Goal: Task Accomplishment & Management: Use online tool/utility

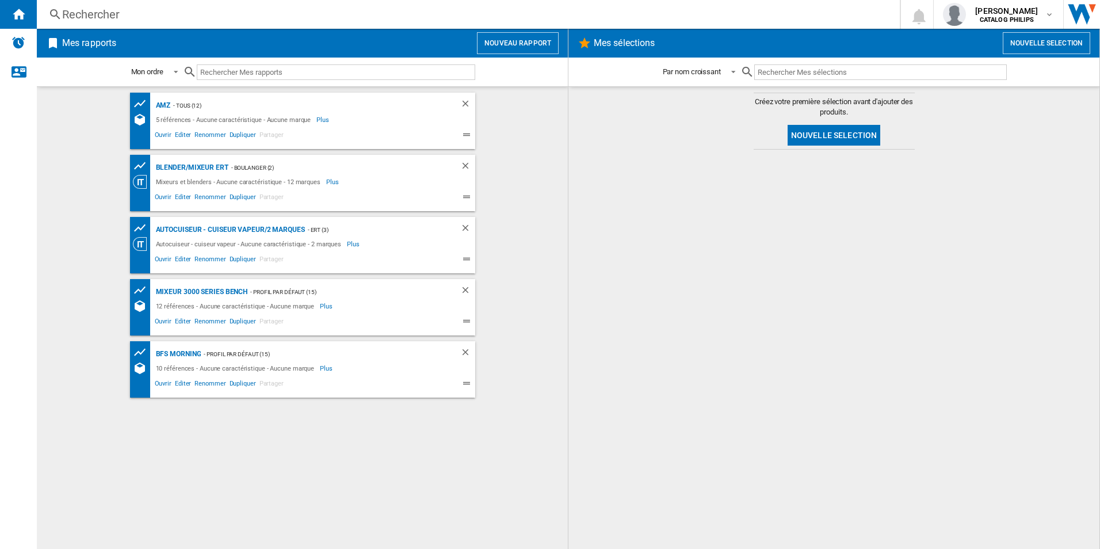
click at [506, 39] on button "Nouveau rapport" at bounding box center [518, 43] width 82 height 22
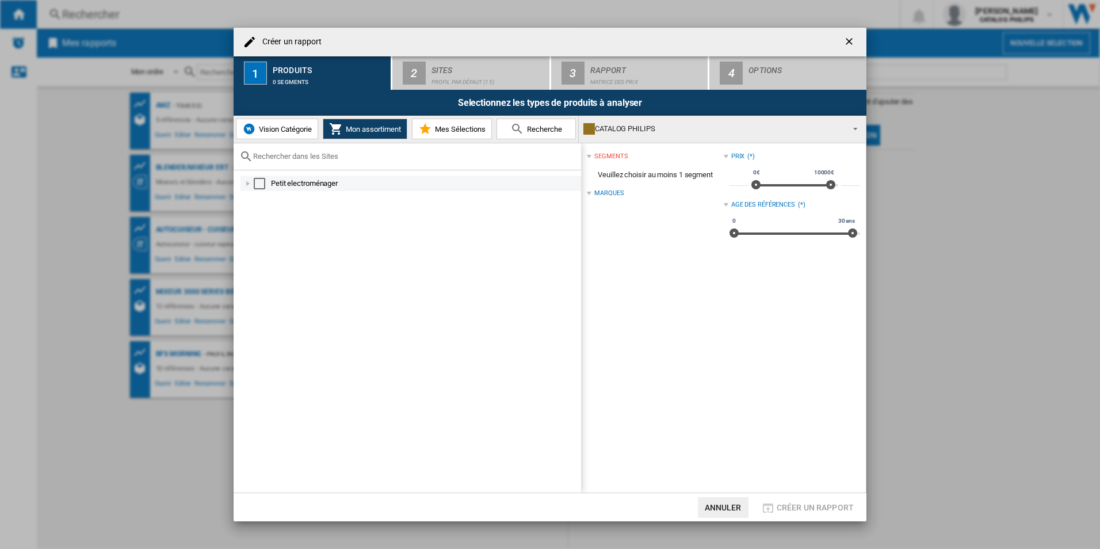
click at [247, 185] on div at bounding box center [248, 184] width 12 height 12
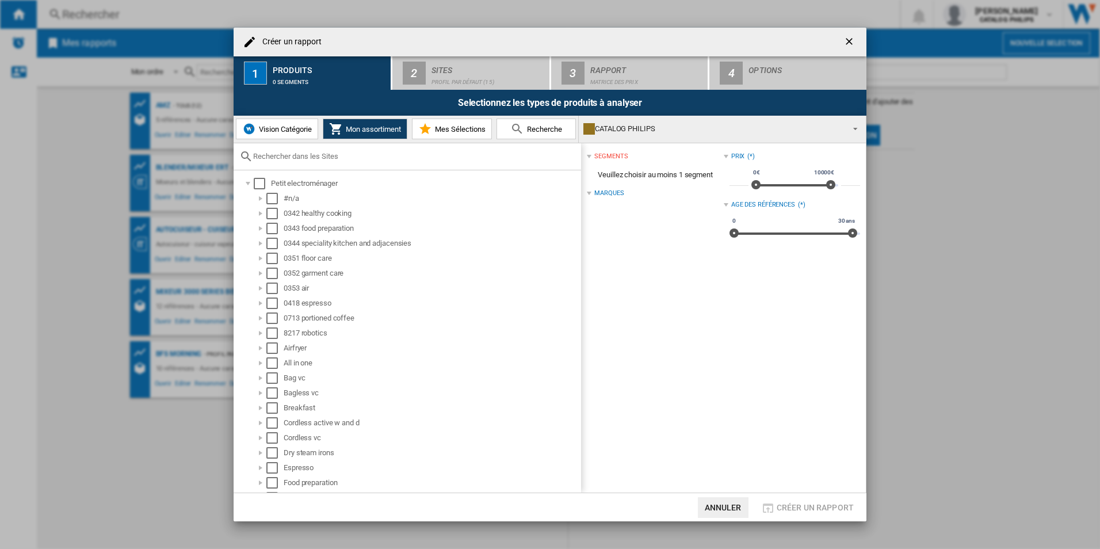
click at [529, 130] on span "Recherche" at bounding box center [543, 129] width 38 height 9
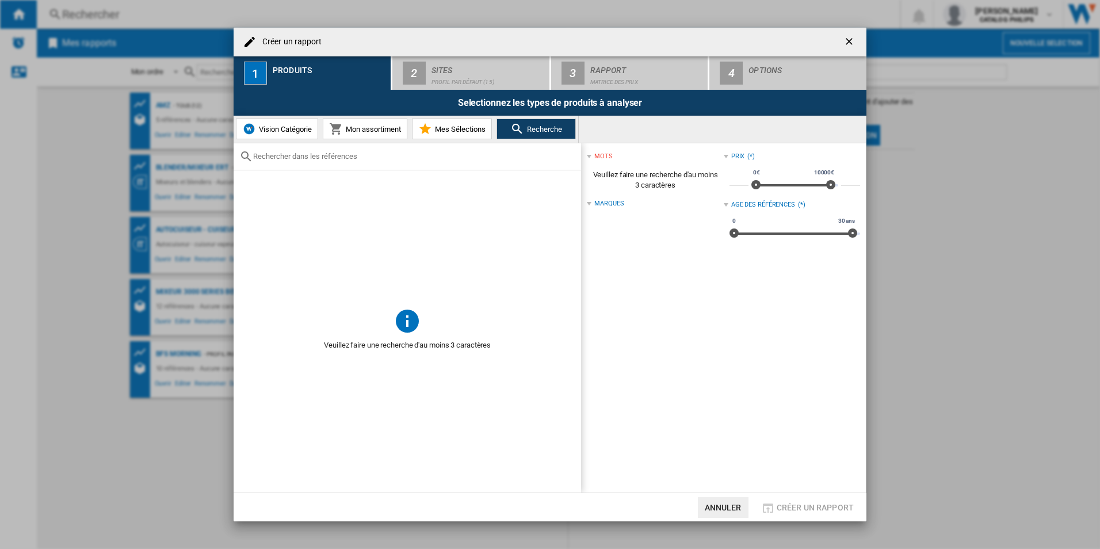
click at [310, 158] on input "text" at bounding box center [414, 156] width 322 height 9
click at [283, 157] on input "text" at bounding box center [414, 156] width 322 height 9
click at [409, 155] on input "text" at bounding box center [414, 156] width 322 height 9
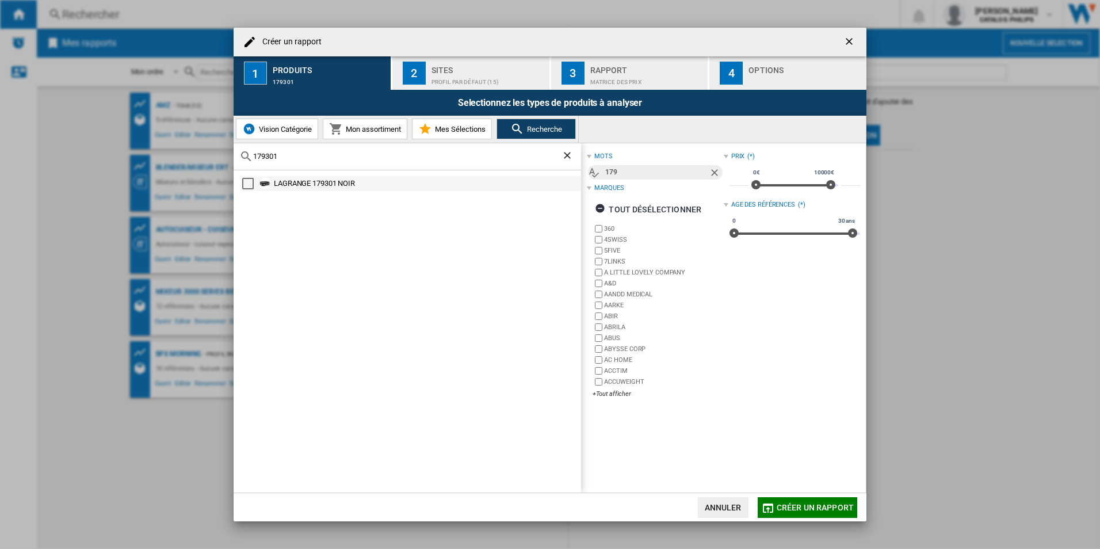
click at [249, 184] on div "Select" at bounding box center [248, 184] width 12 height 12
click at [289, 155] on input "179301" at bounding box center [407, 156] width 308 height 9
drag, startPoint x: 296, startPoint y: 155, endPoint x: 230, endPoint y: 149, distance: 67.0
click at [230, 149] on div "Créer un rapport 1 Produits LAGRANGE 179301 NOIR 2 Sites Profil par défaut (15)…" at bounding box center [550, 274] width 1100 height 549
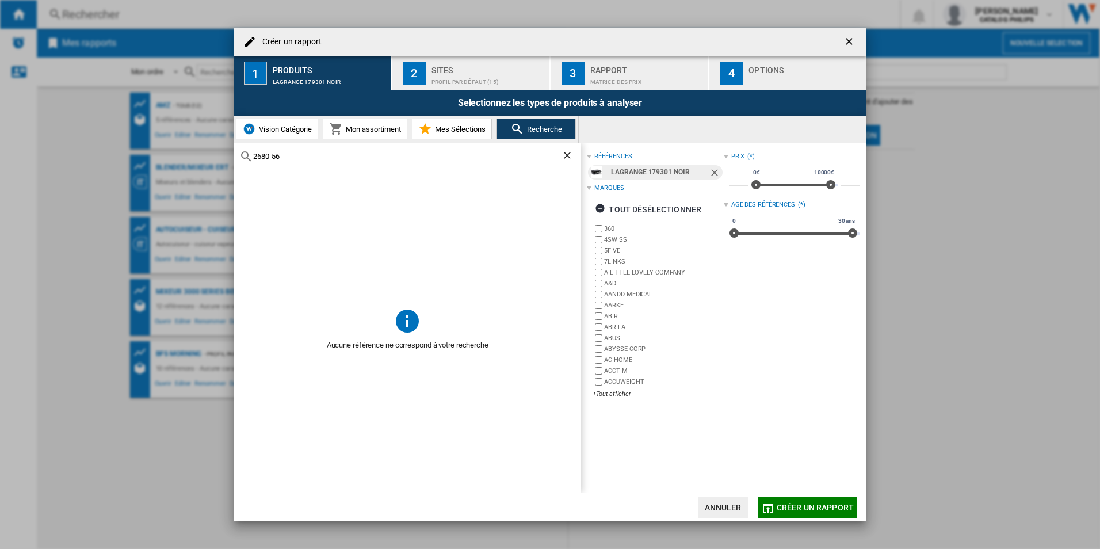
drag, startPoint x: 292, startPoint y: 157, endPoint x: 270, endPoint y: 155, distance: 21.9
click at [270, 155] on input "2680-56" at bounding box center [407, 156] width 308 height 9
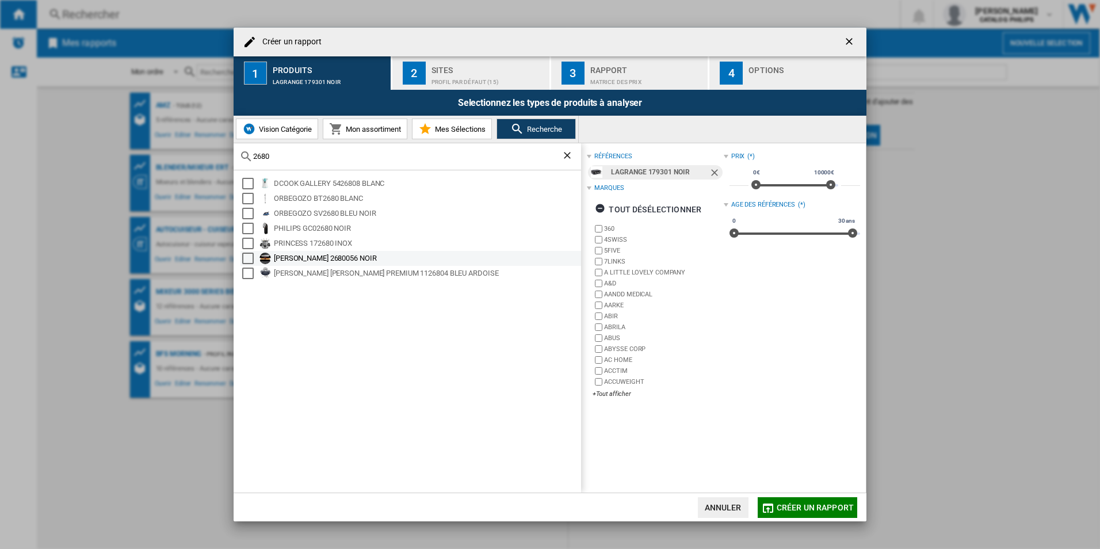
click at [349, 262] on div "[PERSON_NAME] 2680056 NOIR" at bounding box center [427, 259] width 306 height 12
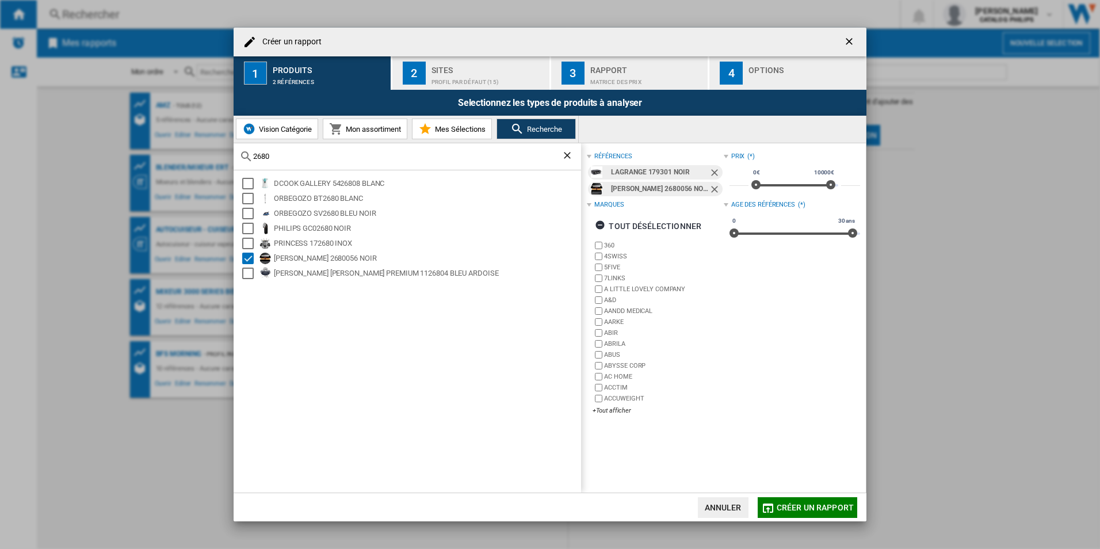
drag, startPoint x: 308, startPoint y: 159, endPoint x: 239, endPoint y: 151, distance: 69.5
click at [239, 151] on div "2680" at bounding box center [408, 156] width 348 height 27
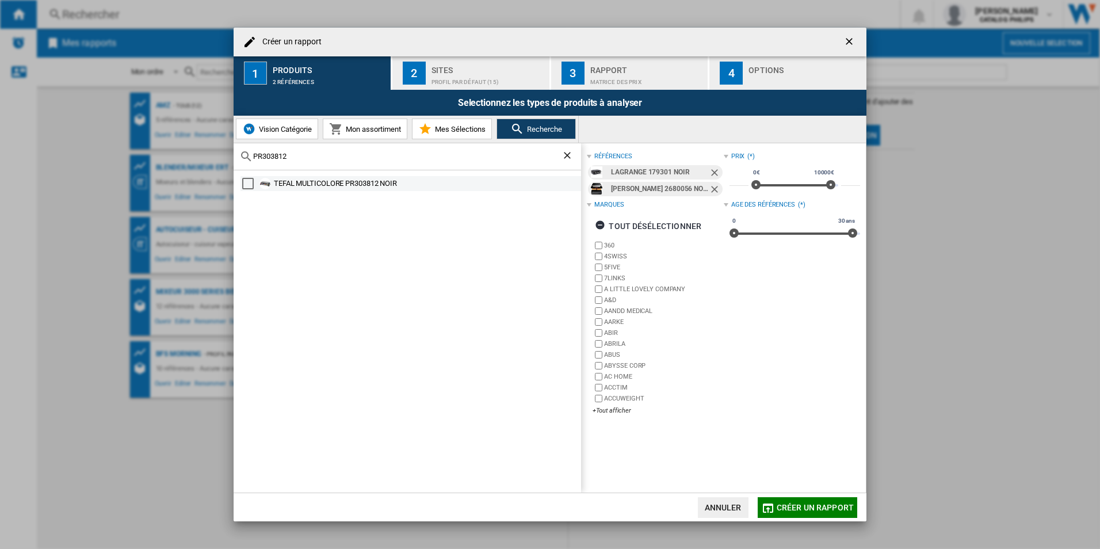
click at [329, 182] on div "TEFAL MULTICOLORE PR303812 NOIR" at bounding box center [427, 184] width 306 height 12
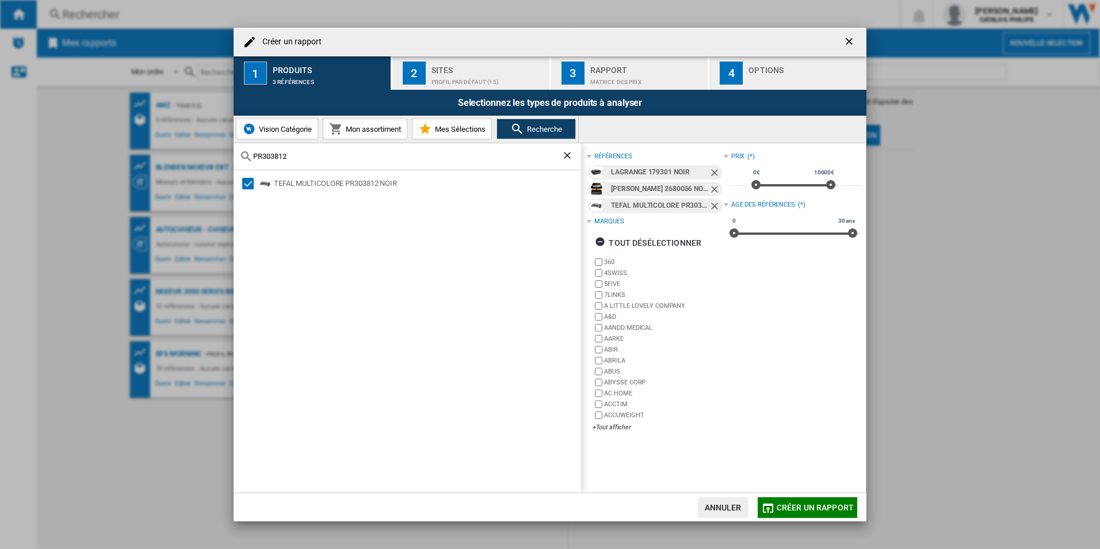
click at [310, 158] on input "PR303812" at bounding box center [407, 156] width 308 height 9
drag, startPoint x: 321, startPoint y: 154, endPoint x: 230, endPoint y: 142, distance: 91.7
click at [230, 142] on div "Créer un rapport 1 Produits 3 références 2 Sites Profil par défaut (15) 3 Rappo…" at bounding box center [550, 274] width 1100 height 549
click at [295, 158] on input "PR303812" at bounding box center [407, 156] width 308 height 9
click at [358, 159] on input "PR303812" at bounding box center [407, 156] width 308 height 9
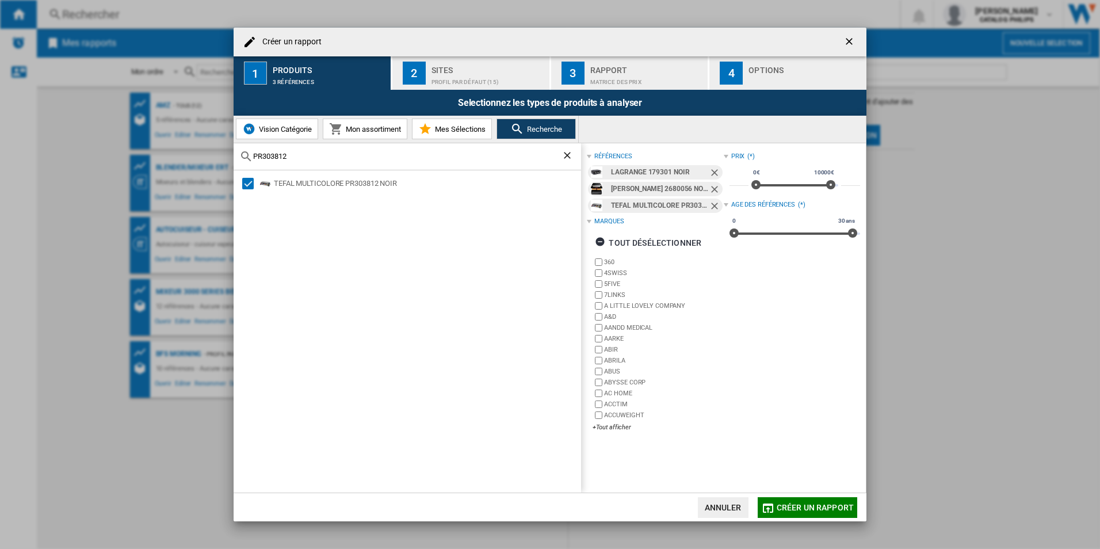
drag, startPoint x: 357, startPoint y: 160, endPoint x: 256, endPoint y: 161, distance: 101.3
click at [256, 161] on input "PR303812" at bounding box center [407, 156] width 308 height 9
type input "1"
type input "rg2374"
click at [247, 182] on div "Select" at bounding box center [248, 184] width 12 height 12
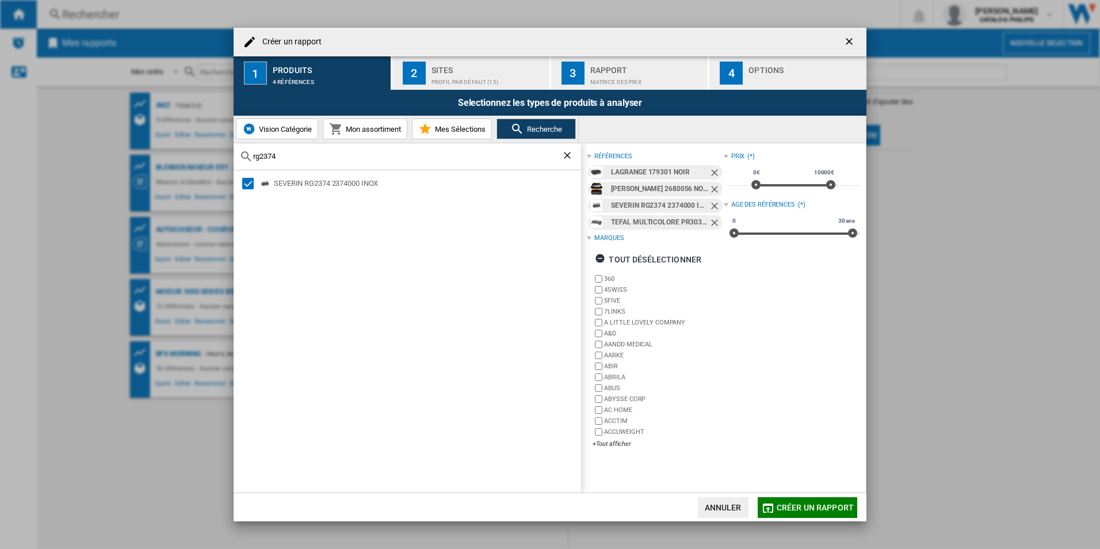
click at [605, 76] on div "Matrice des prix" at bounding box center [646, 79] width 113 height 12
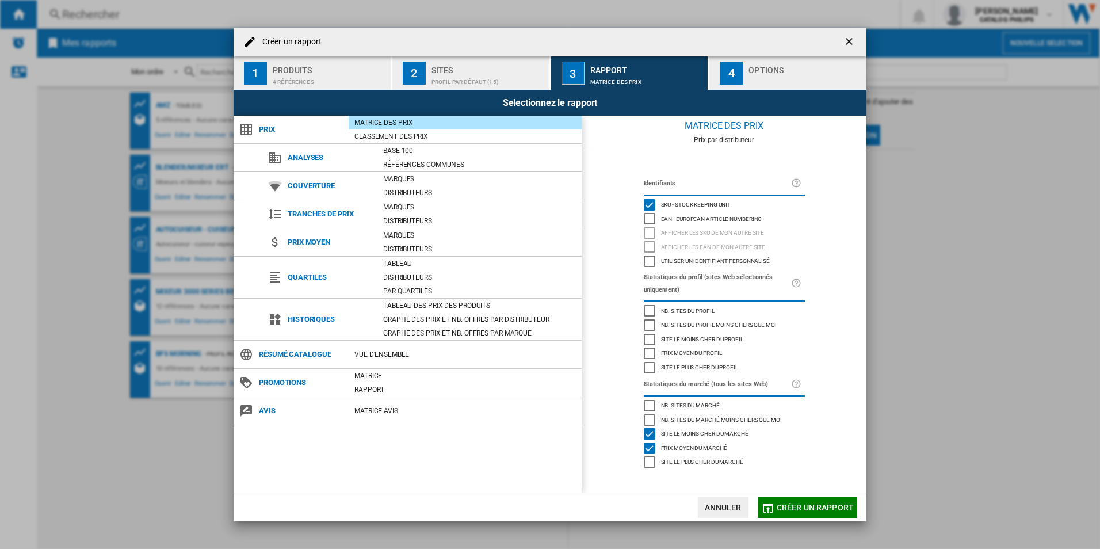
click at [790, 509] on span "Créer un rapport" at bounding box center [815, 507] width 77 height 9
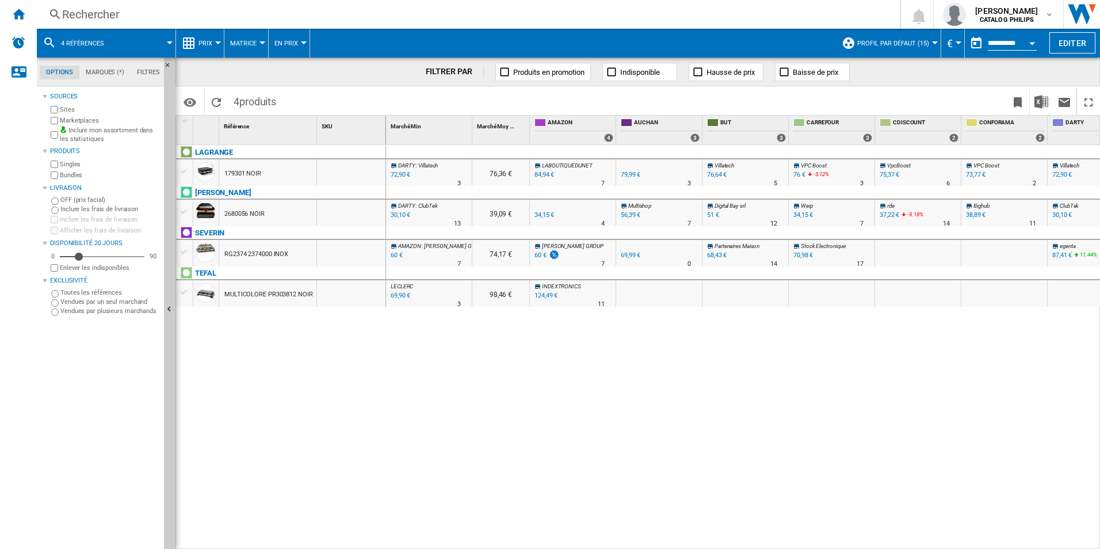
click at [246, 43] on span "Matrice" at bounding box center [243, 43] width 26 height 7
click at [199, 41] on md-backdrop at bounding box center [550, 274] width 1100 height 549
click at [201, 42] on span "Prix" at bounding box center [206, 43] width 14 height 7
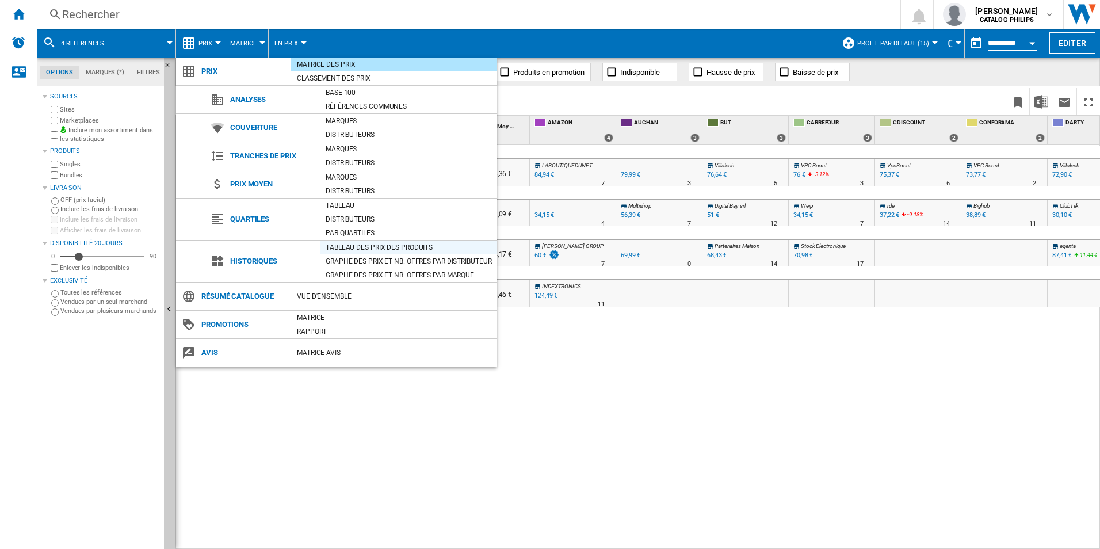
click at [358, 246] on div "Tableau des prix des produits" at bounding box center [408, 248] width 177 height 12
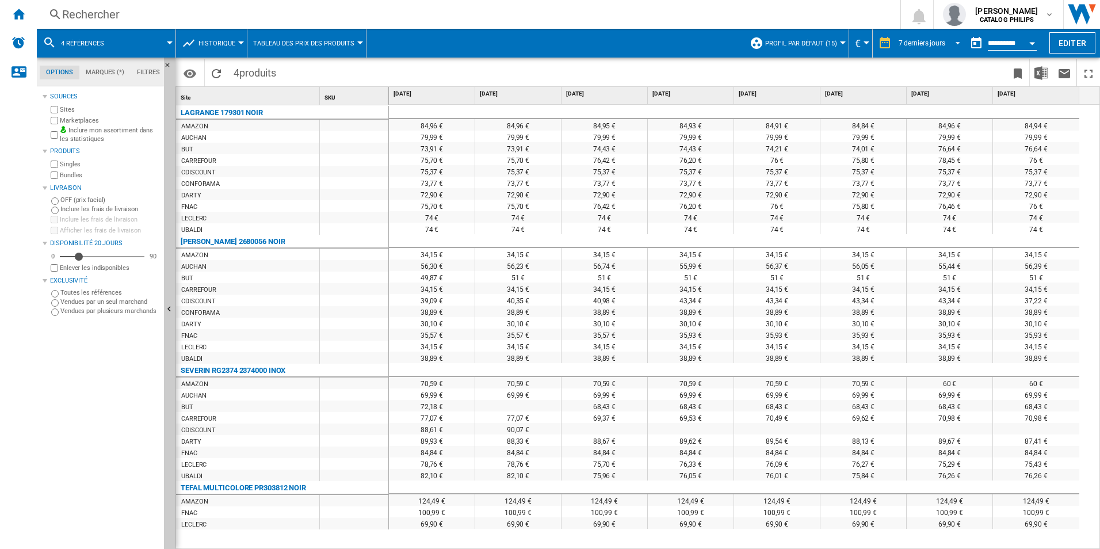
click at [920, 46] on div "7 derniers jours" at bounding box center [922, 43] width 47 height 8
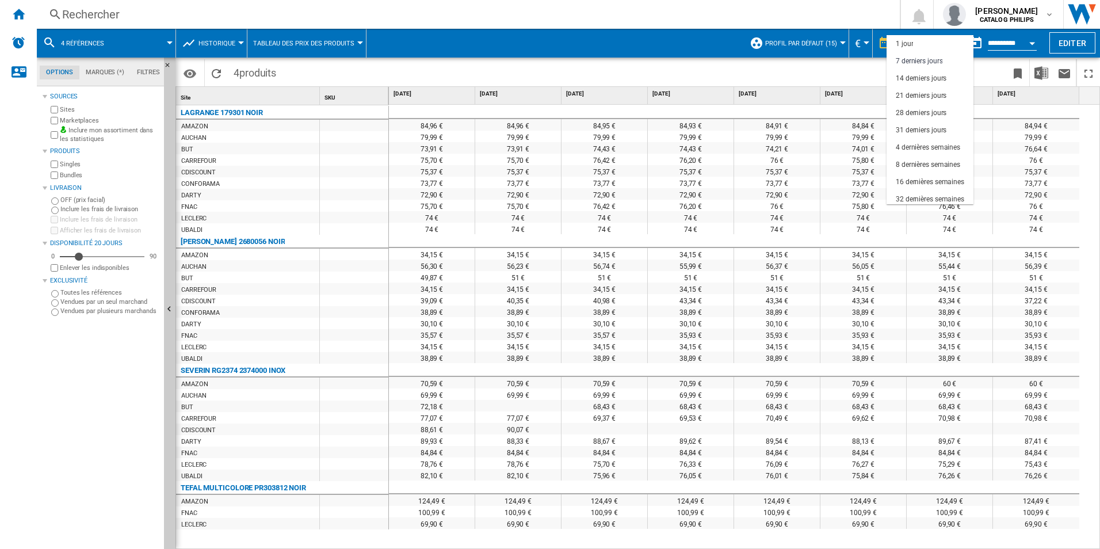
scroll to position [17, 0]
click at [807, 49] on md-backdrop at bounding box center [550, 274] width 1100 height 549
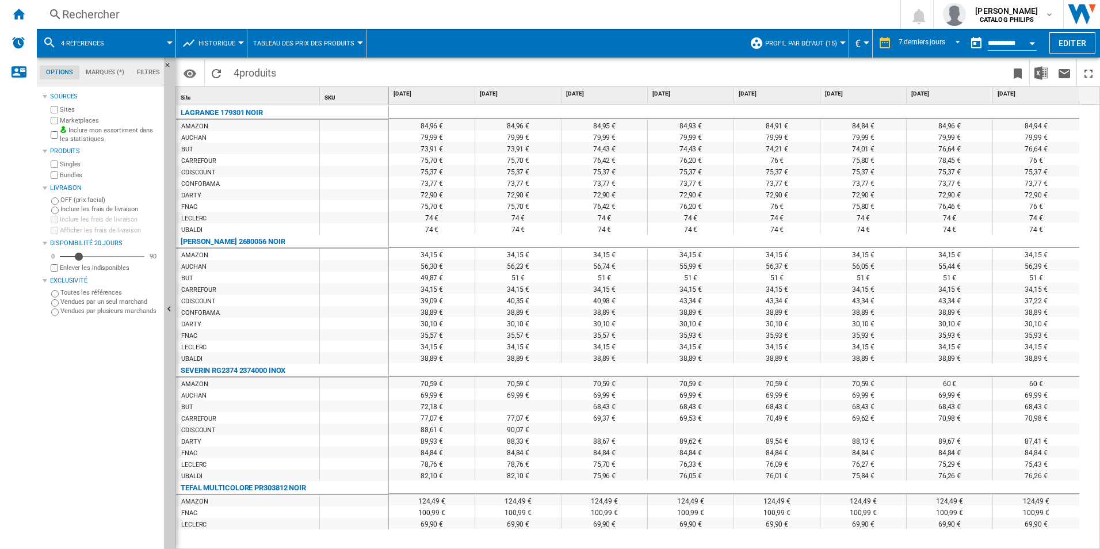
click at [811, 42] on span "Profil par défaut (15)" at bounding box center [801, 43] width 72 height 7
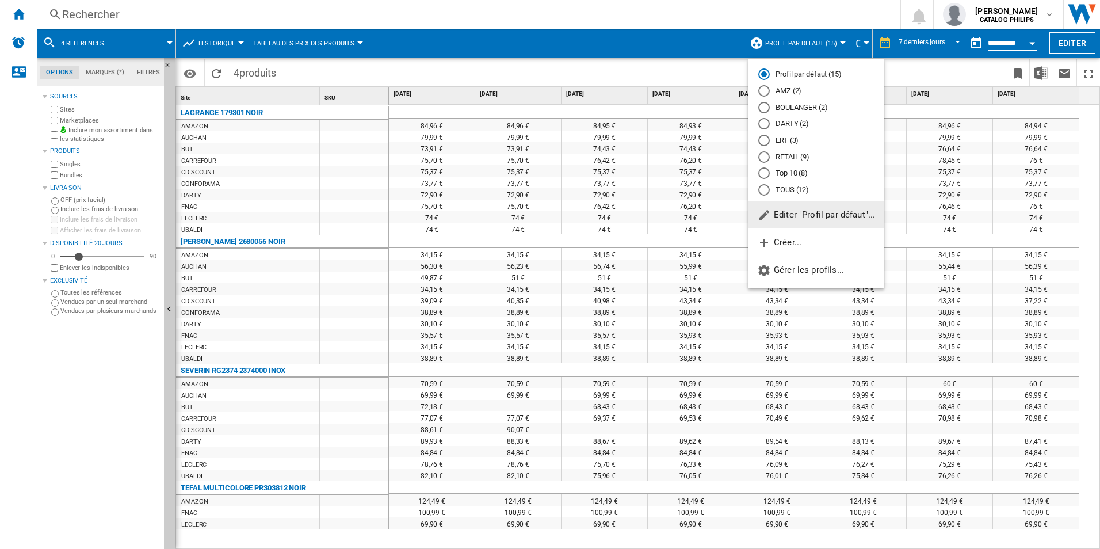
click at [811, 42] on md-backdrop at bounding box center [550, 274] width 1100 height 549
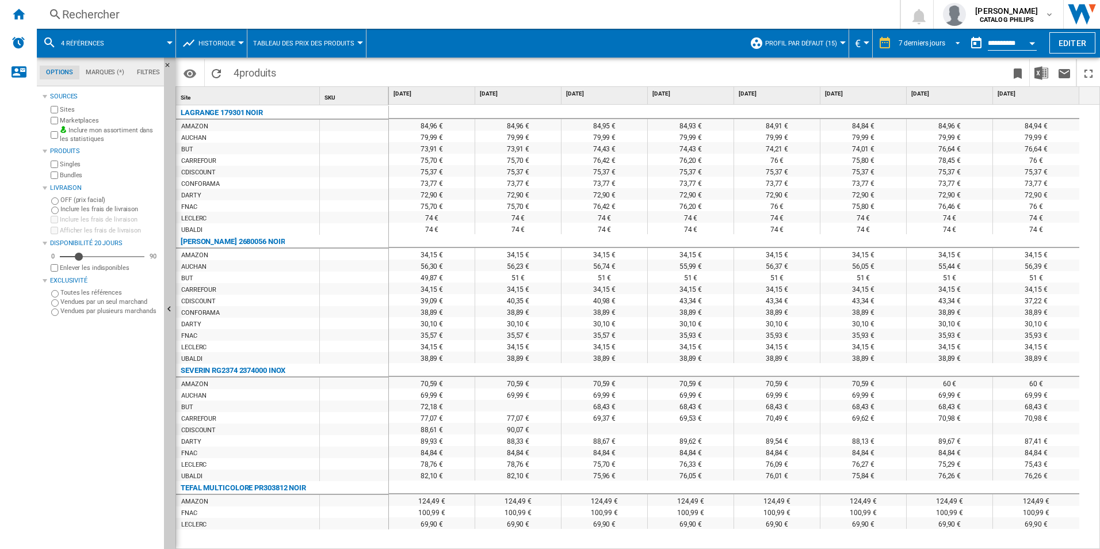
click at [909, 41] on div "7 derniers jours" at bounding box center [922, 43] width 47 height 8
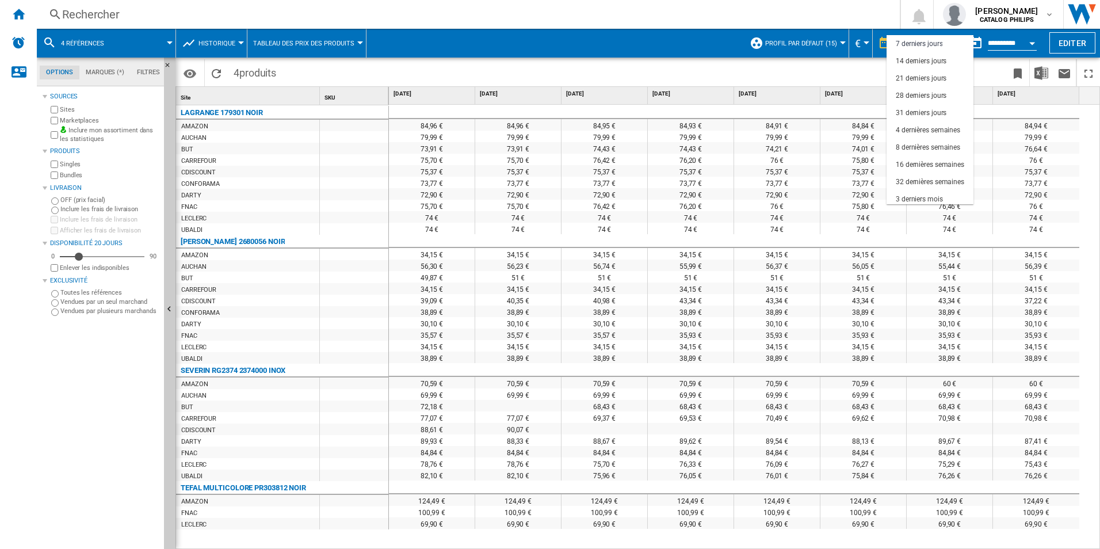
scroll to position [73, 0]
click at [55, 123] on md-backdrop at bounding box center [550, 274] width 1100 height 549
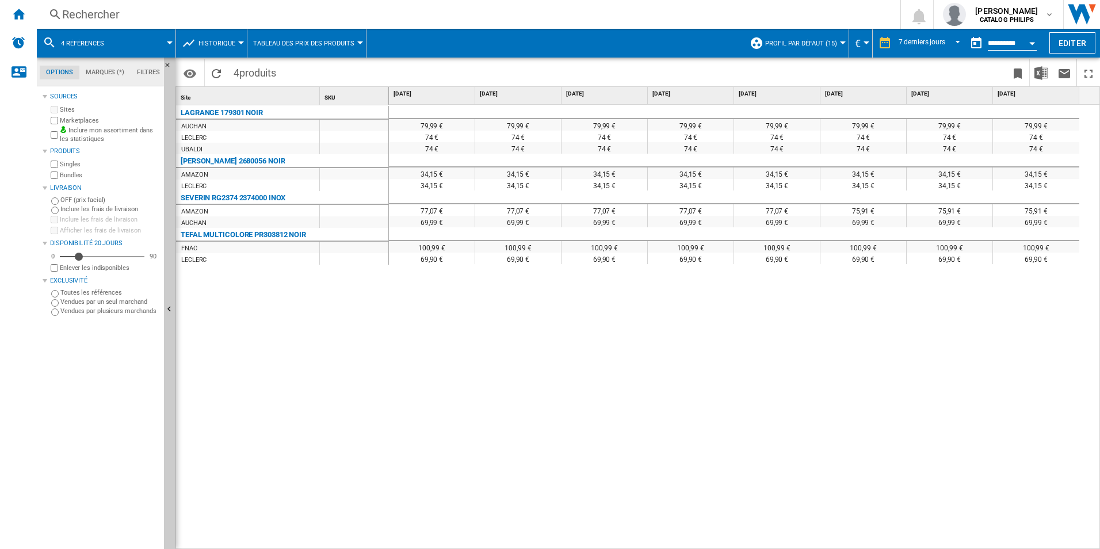
click at [665, 428] on div "79,99 € 79,99 € 79,99 € 79,99 € 79,99 € 79,99 € 79,99 € 79,99 € 74 € 74 € 74 € …" at bounding box center [745, 327] width 712 height 445
click at [264, 162] on div "[PERSON_NAME] 2680056 NOIR" at bounding box center [233, 161] width 104 height 14
click at [1031, 45] on button "Open calendar" at bounding box center [1032, 41] width 21 height 21
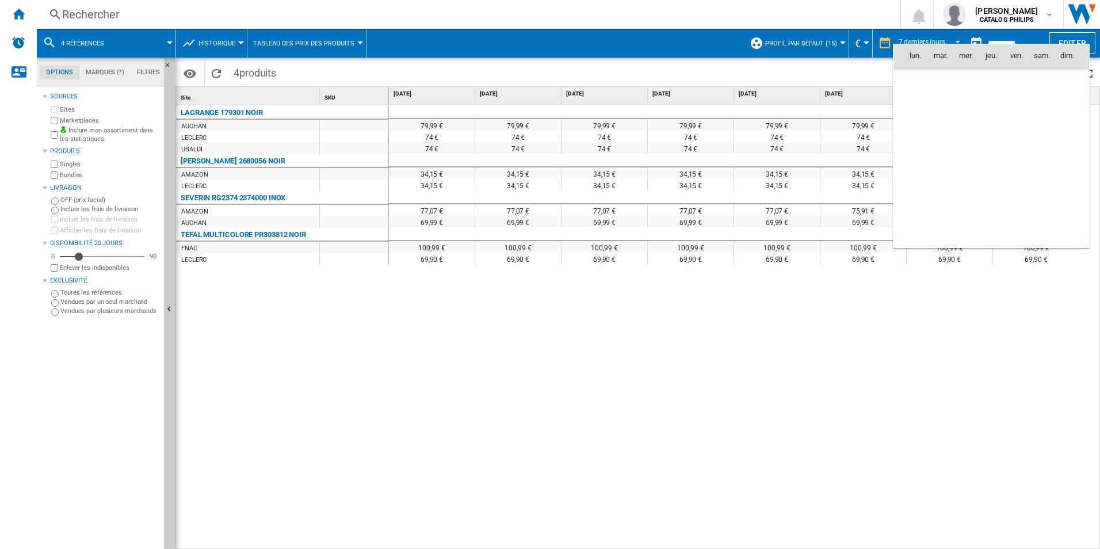
scroll to position [5489, 0]
click at [931, 79] on span "[DATE]" at bounding box center [919, 79] width 24 height 9
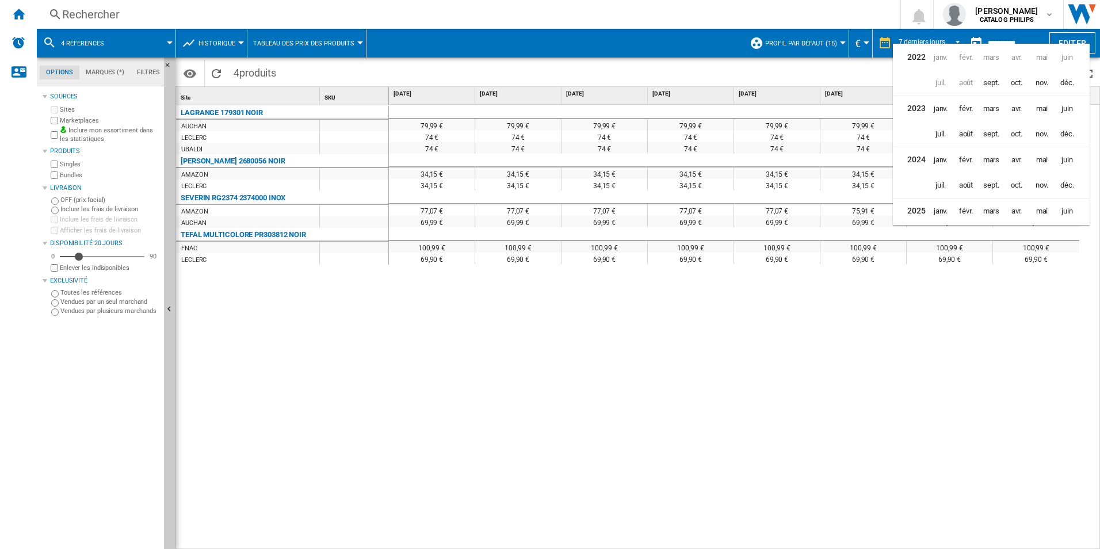
scroll to position [28, 0]
click at [985, 182] on span "mars" at bounding box center [991, 182] width 23 height 23
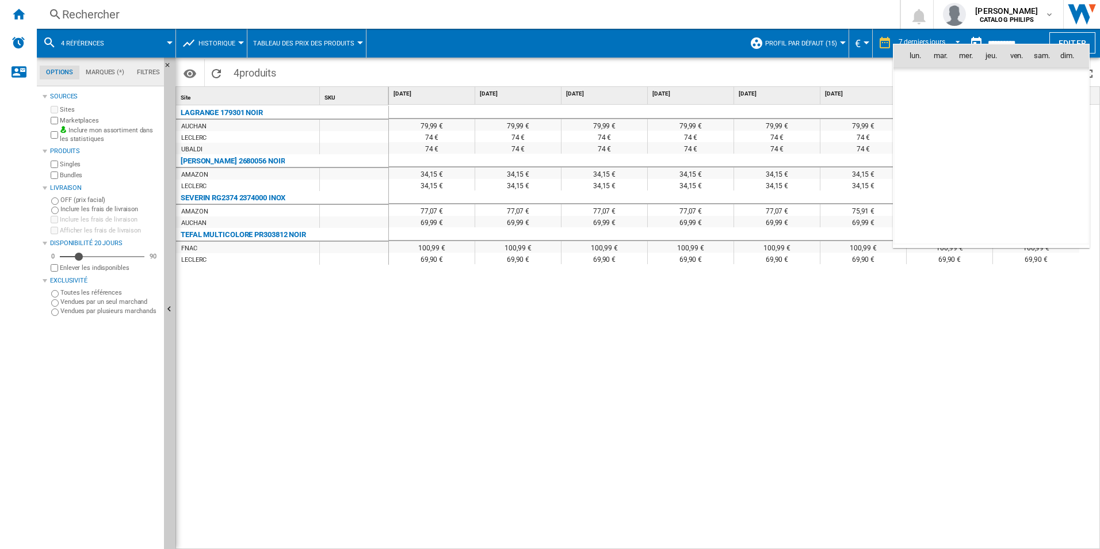
scroll to position [4575, 0]
click at [918, 298] on div at bounding box center [550, 274] width 1100 height 549
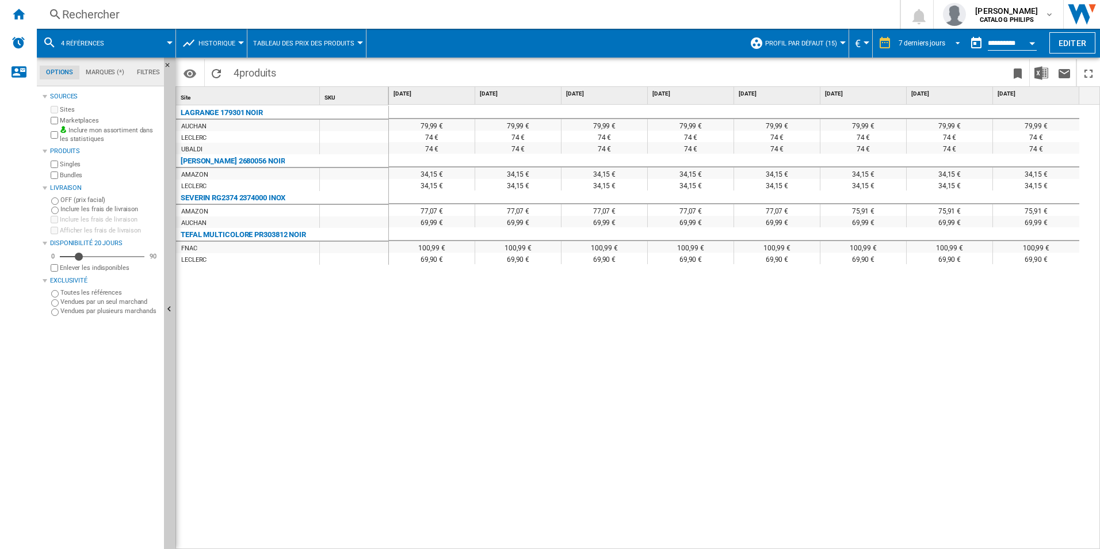
click at [950, 39] on span "REPORTS.WIZARD.STEPS.REPORT.STEPS.REPORT_OPTIONS.PERIOD: 7 derniers jours" at bounding box center [955, 42] width 14 height 10
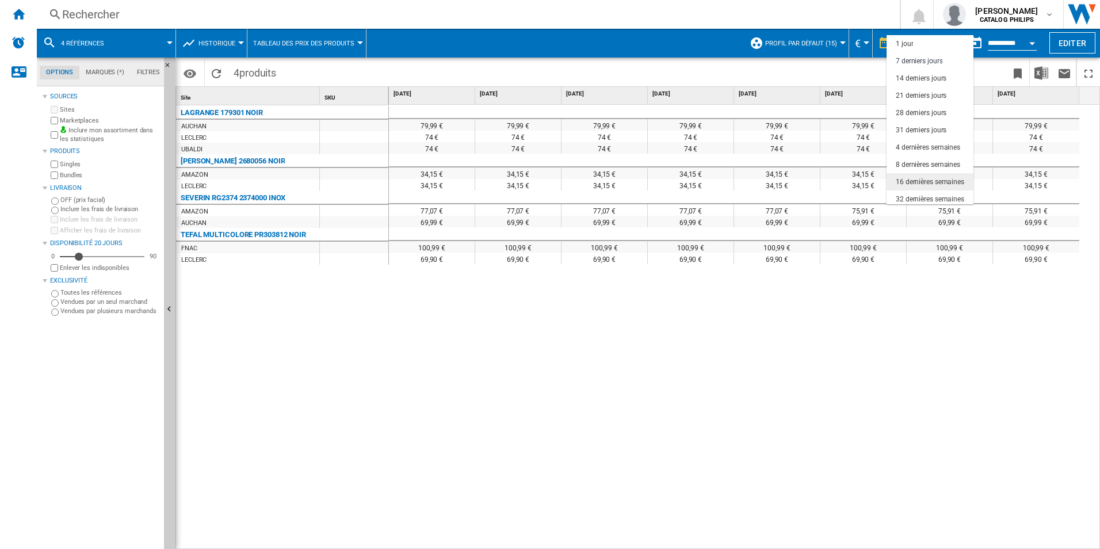
scroll to position [17, 0]
click at [945, 187] on md-option "32 dernières semaines" at bounding box center [930, 181] width 87 height 17
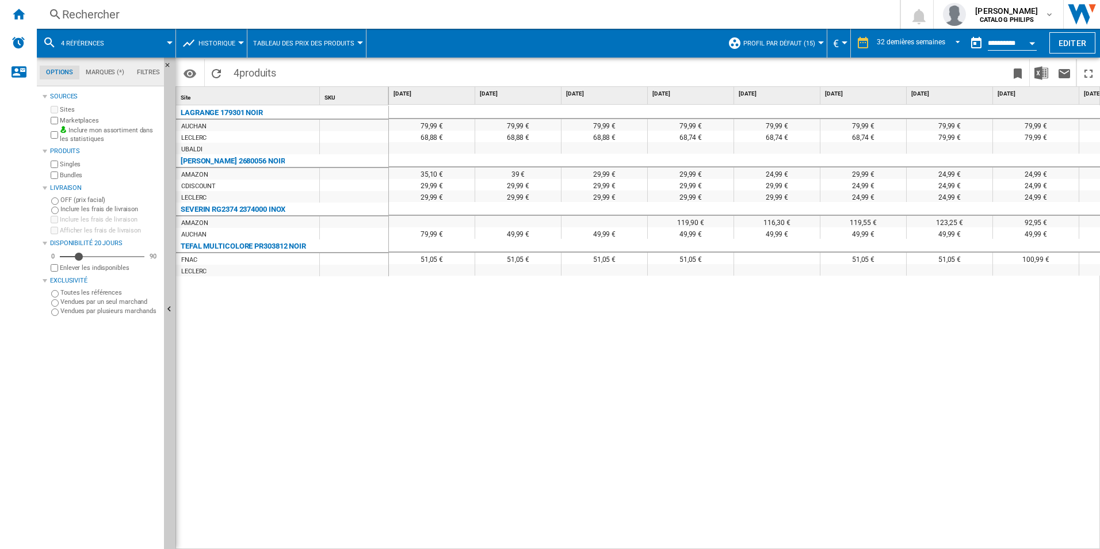
click at [1032, 44] on div "Open calendar" at bounding box center [1032, 43] width 6 height 3
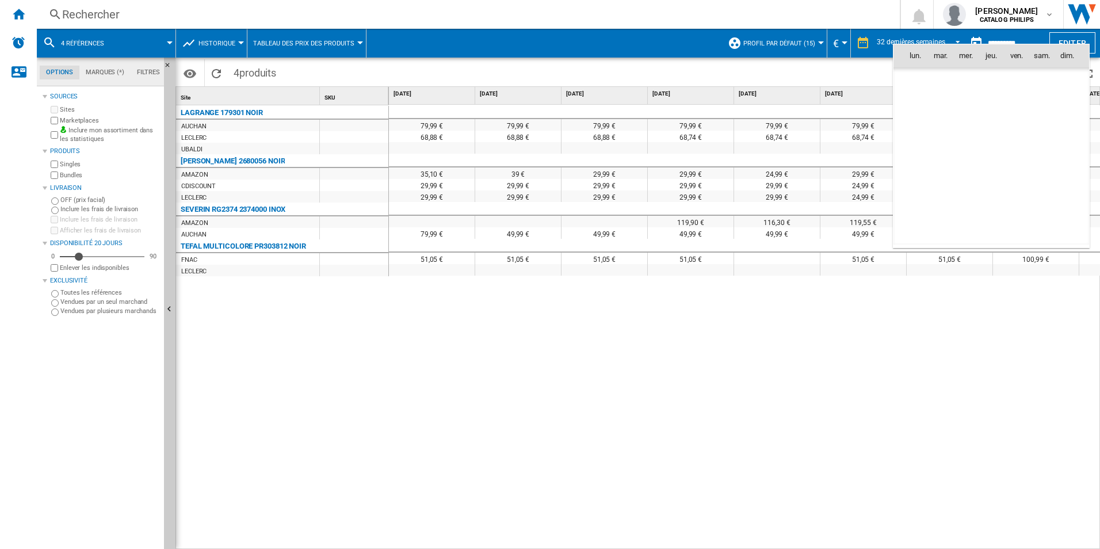
scroll to position [5489, 0]
click at [945, 79] on md-icon "September 2025" at bounding box center [938, 81] width 14 height 14
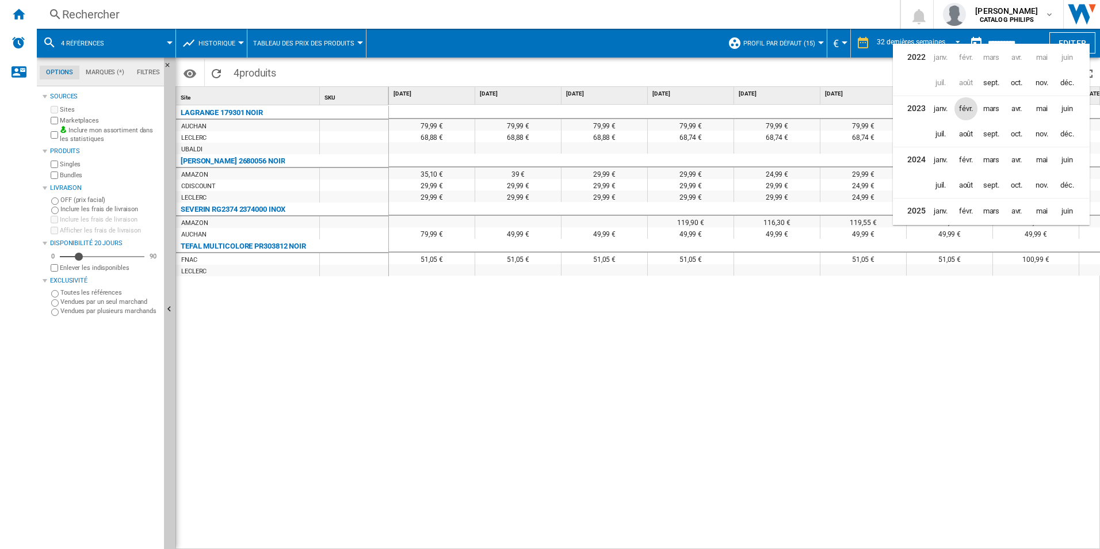
scroll to position [28, 0]
click at [991, 82] on span "mars" at bounding box center [991, 80] width 23 height 23
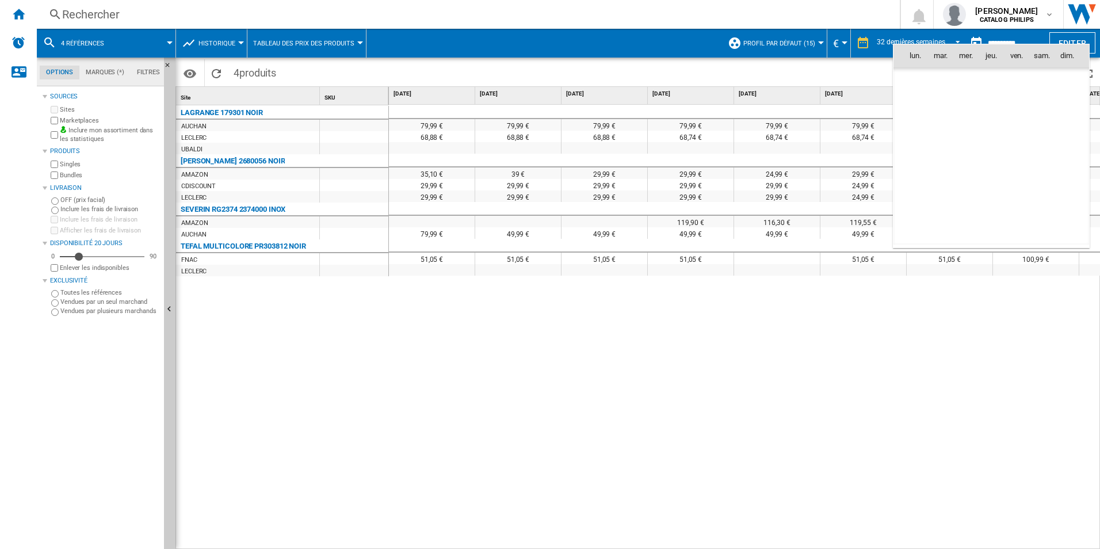
scroll to position [915, 0]
click at [1015, 207] on span "31" at bounding box center [1016, 207] width 23 height 23
type input "**********"
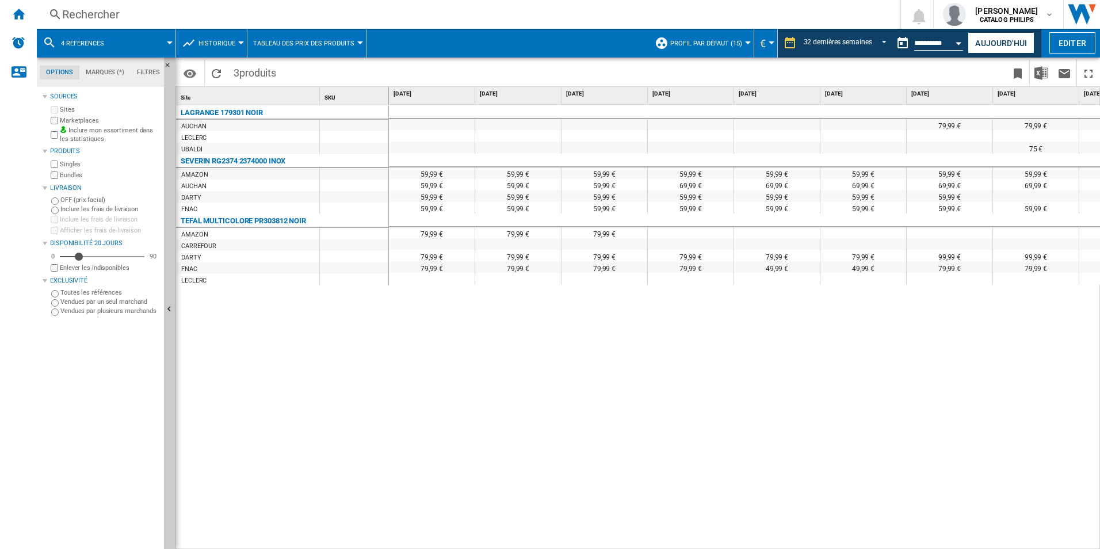
click at [162, 42] on span at bounding box center [144, 43] width 49 height 29
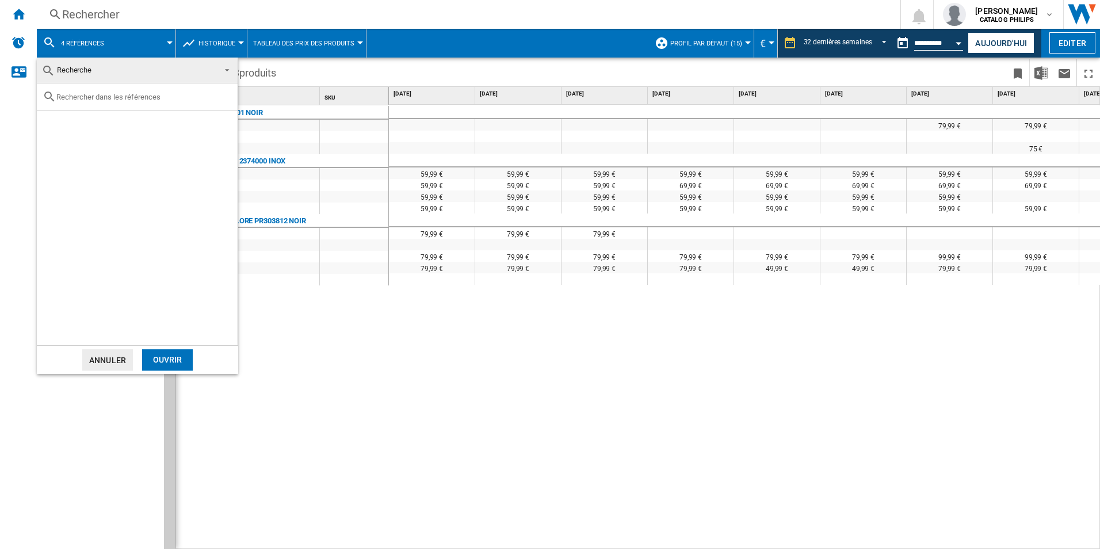
click at [227, 68] on span at bounding box center [224, 69] width 14 height 16
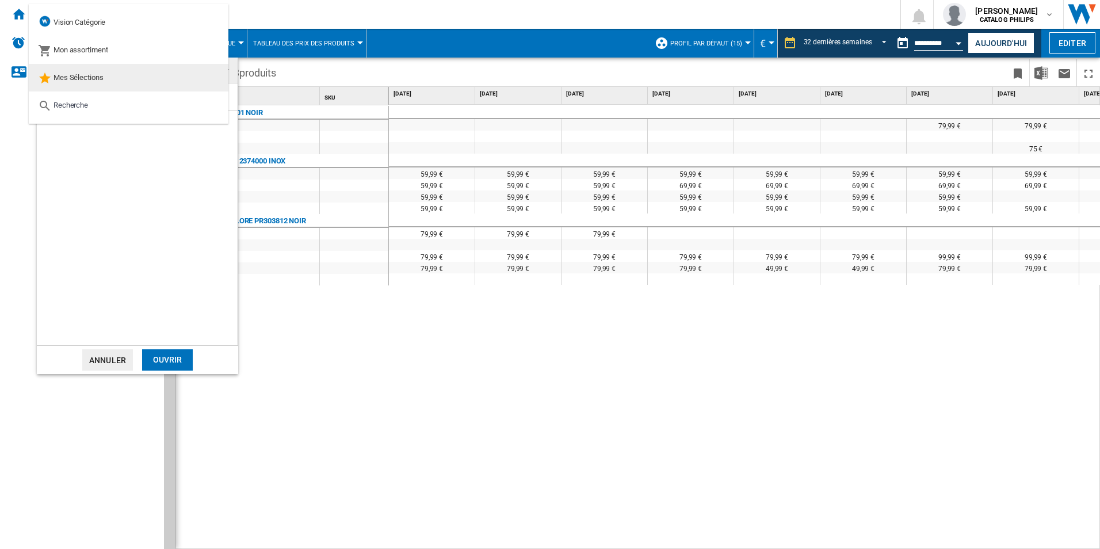
click at [178, 81] on md-option "Mes Sélections" at bounding box center [129, 78] width 200 height 28
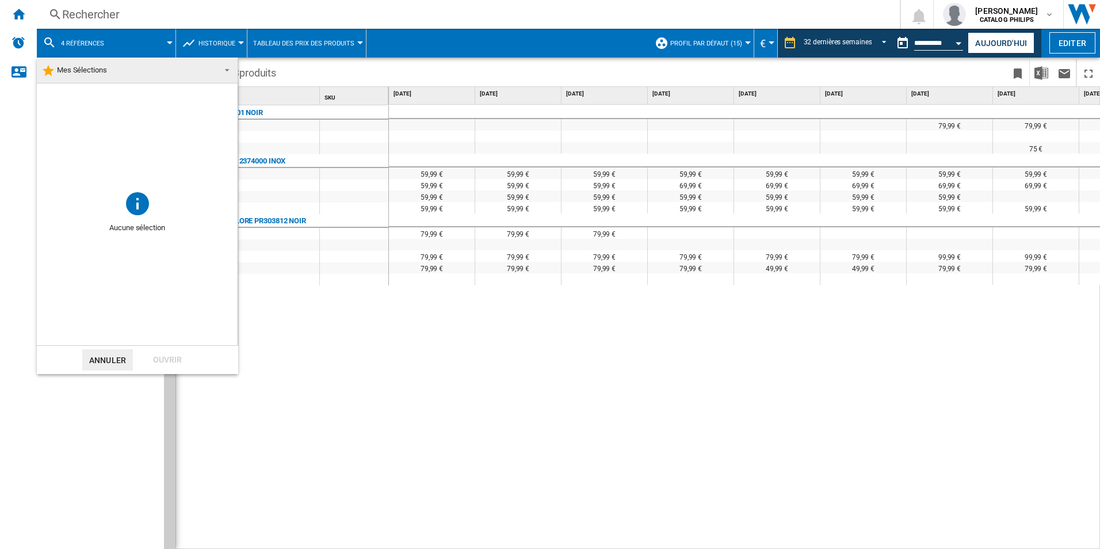
click at [230, 66] on span at bounding box center [224, 69] width 14 height 16
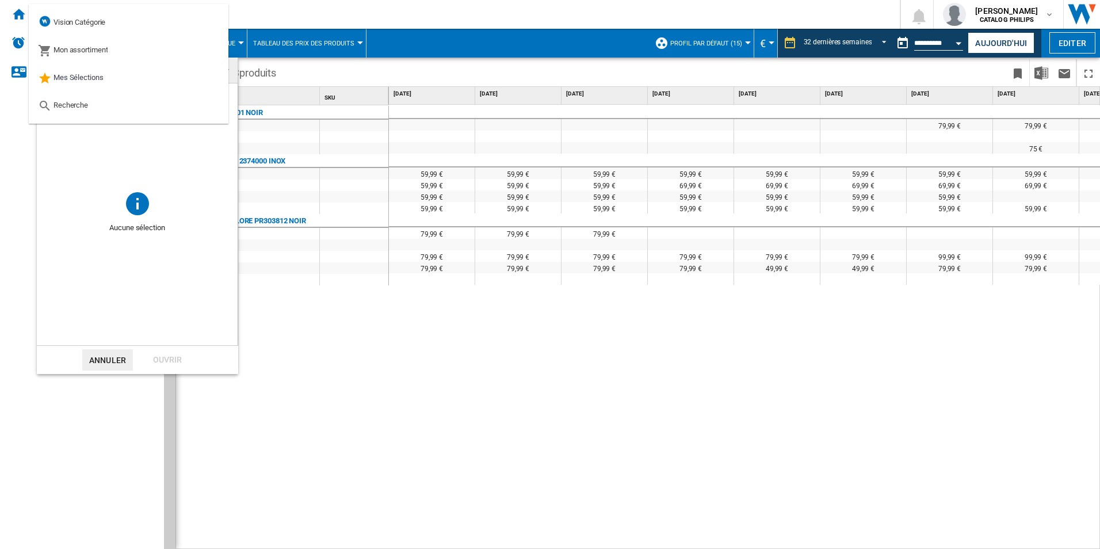
click at [230, 66] on span at bounding box center [224, 69] width 14 height 16
click at [443, 372] on md-backdrop at bounding box center [550, 274] width 1100 height 549
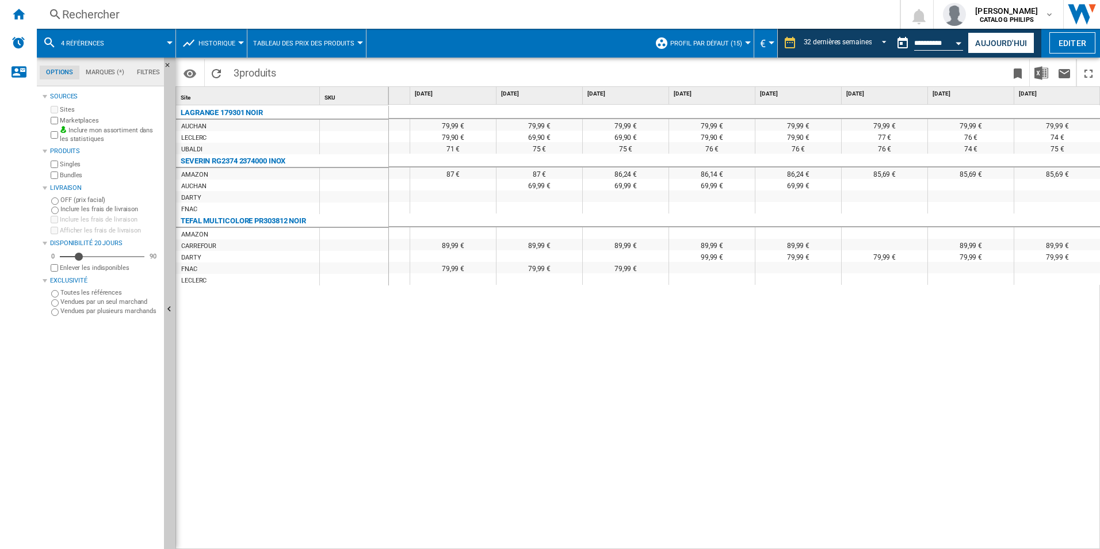
click at [66, 40] on span "4 références" at bounding box center [82, 43] width 43 height 7
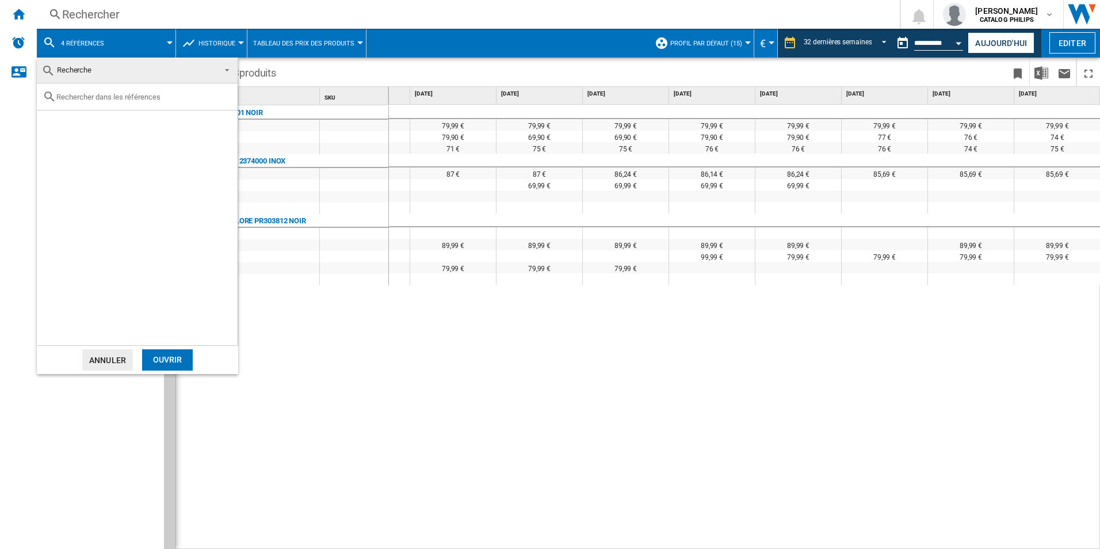
click at [84, 41] on md-backdrop at bounding box center [550, 274] width 1100 height 549
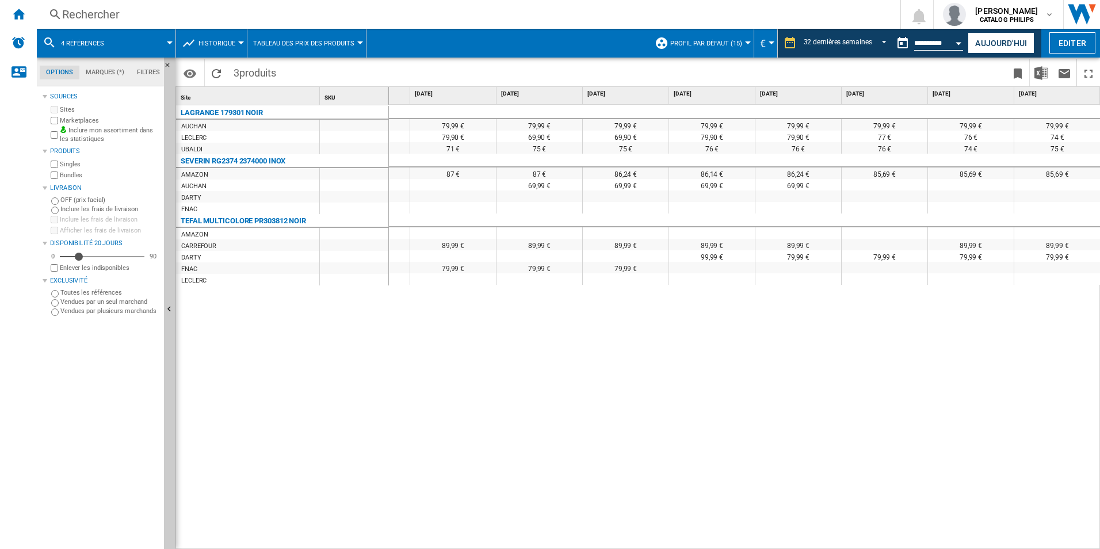
click at [84, 41] on span "4 références" at bounding box center [82, 43] width 43 height 7
click at [82, 41] on md-backdrop at bounding box center [550, 274] width 1100 height 549
click at [82, 41] on span "4 références" at bounding box center [82, 43] width 43 height 7
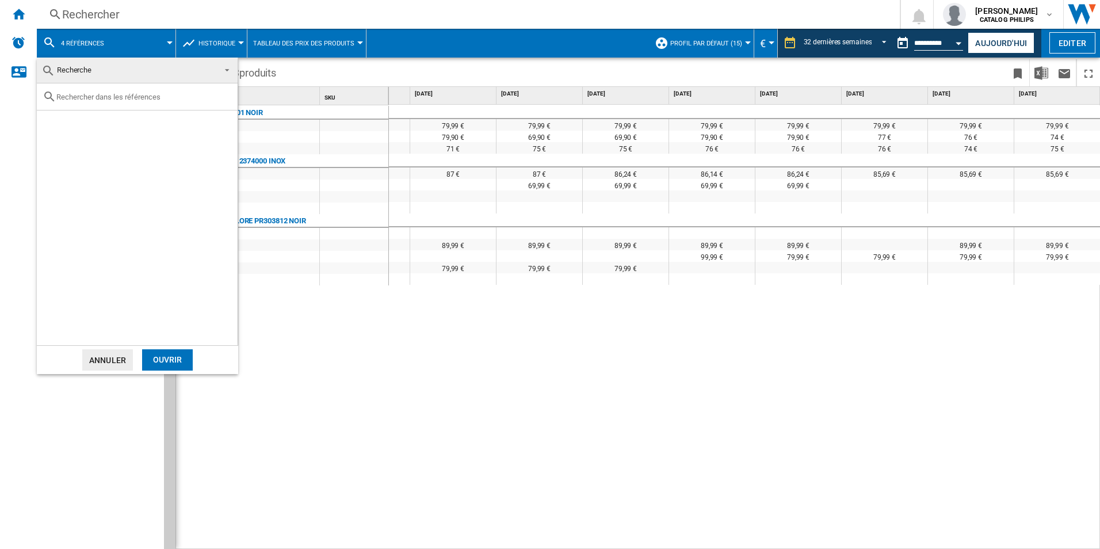
click at [169, 360] on div "Ouvrir" at bounding box center [167, 359] width 51 height 21
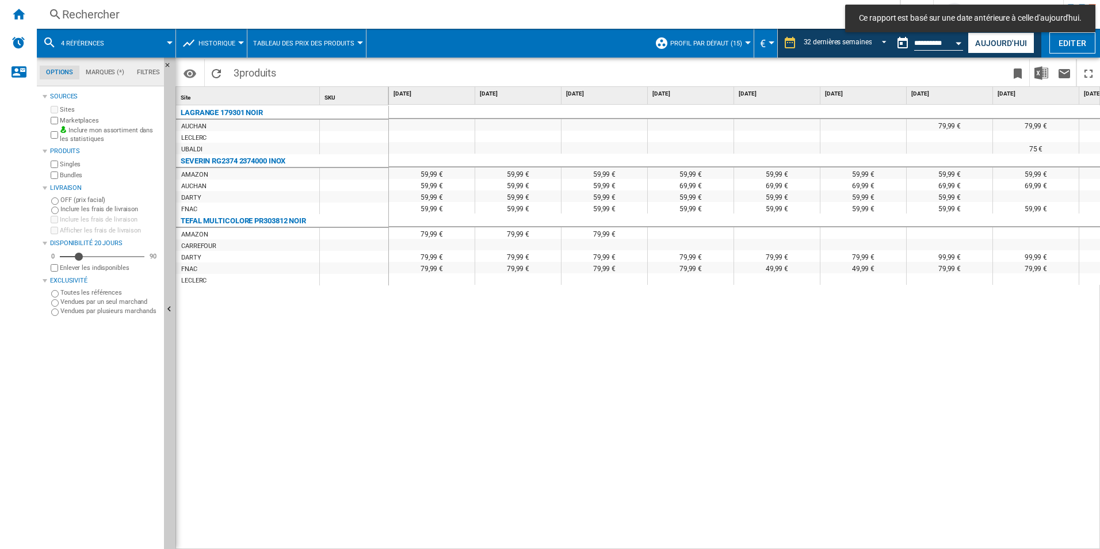
click at [135, 40] on span at bounding box center [144, 43] width 49 height 29
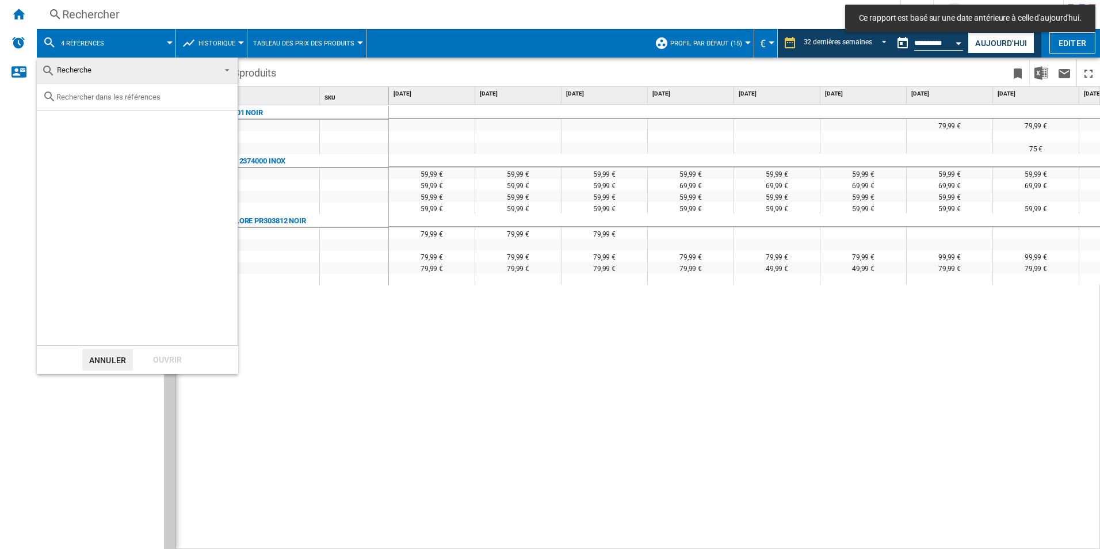
click at [135, 40] on md-backdrop at bounding box center [550, 274] width 1100 height 549
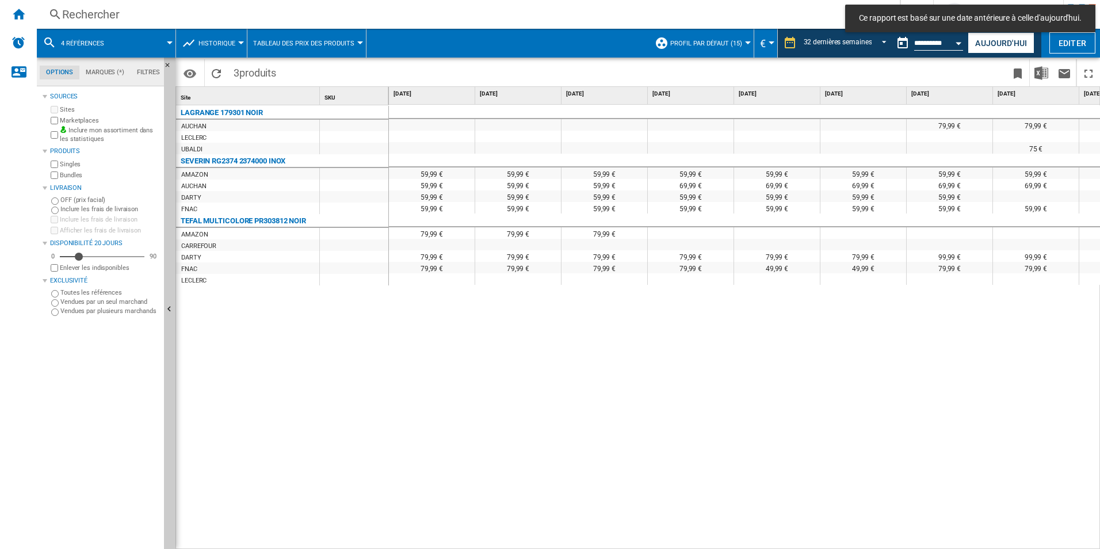
click at [150, 73] on md-tab-item "Filtres" at bounding box center [149, 73] width 36 height 14
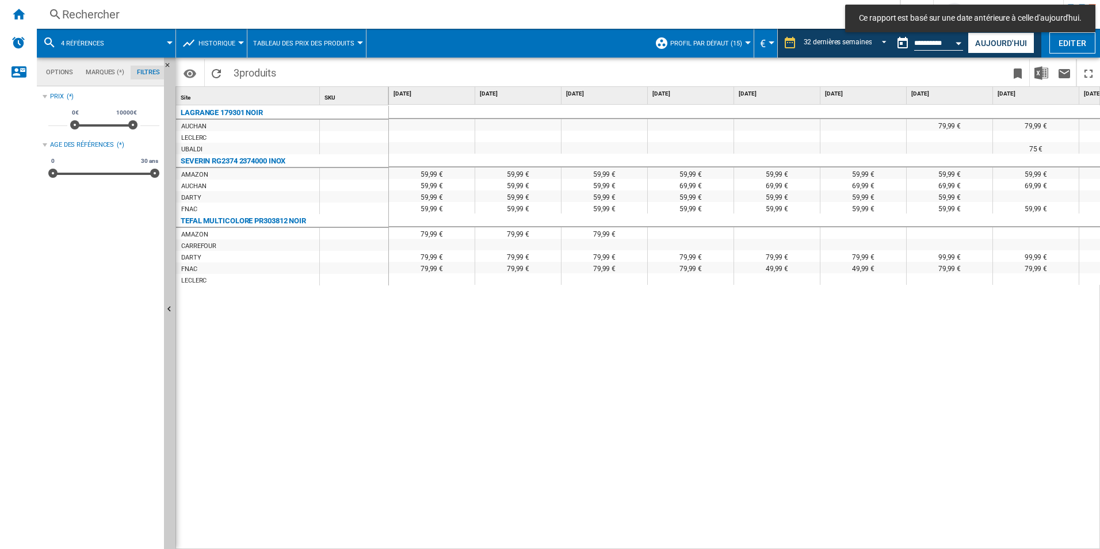
click at [103, 70] on md-tab-item "Marques (*)" at bounding box center [104, 73] width 51 height 14
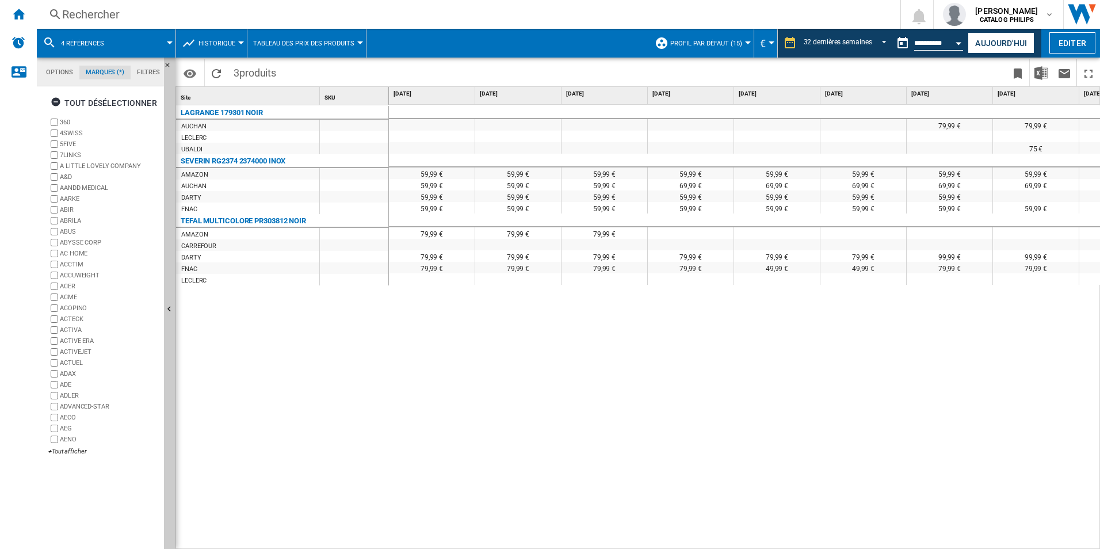
click at [65, 68] on md-tab-item "Options" at bounding box center [60, 73] width 40 height 14
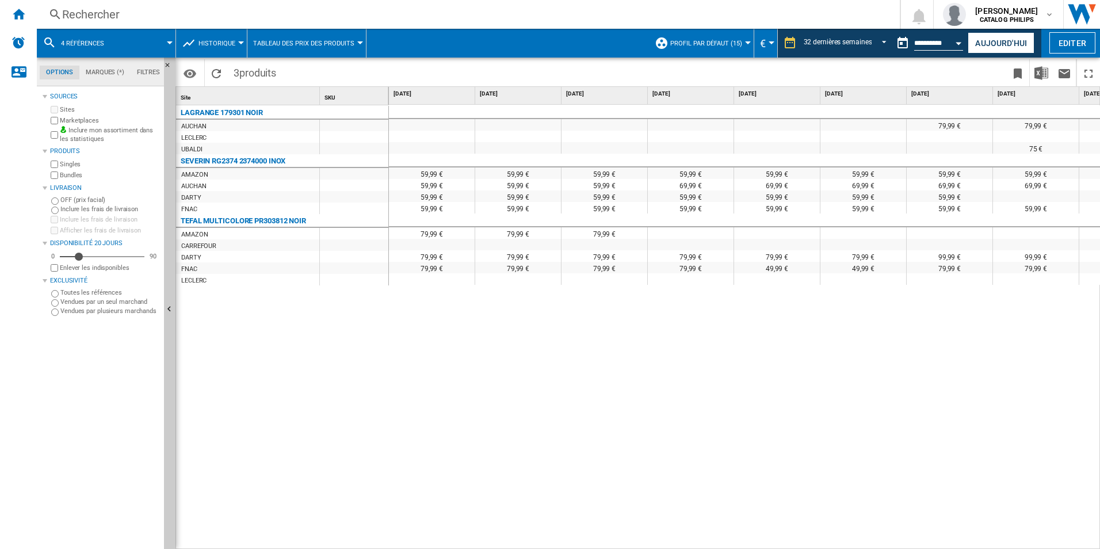
click at [122, 44] on span at bounding box center [144, 43] width 49 height 29
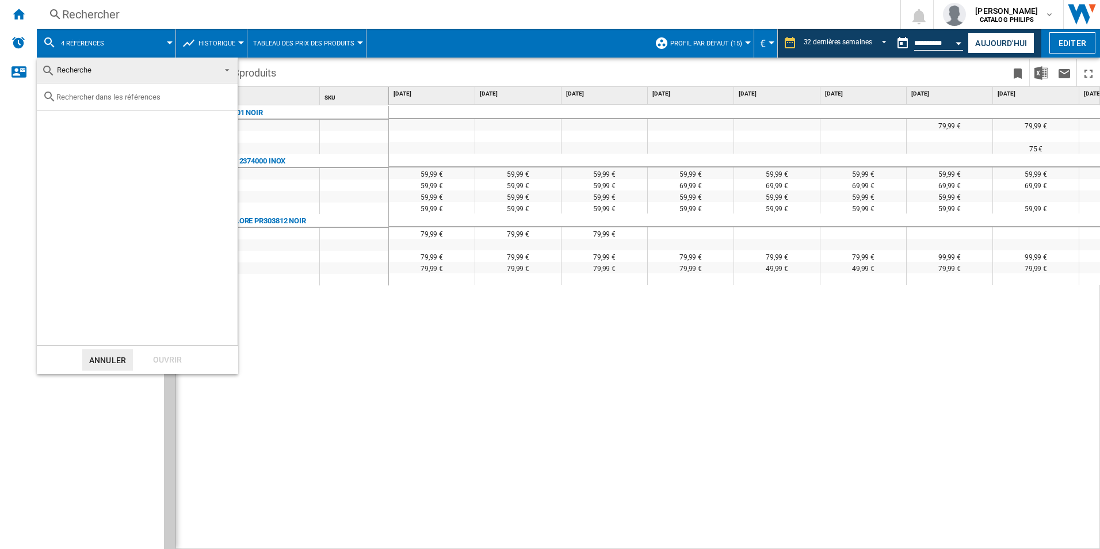
click at [50, 41] on md-backdrop at bounding box center [550, 274] width 1100 height 549
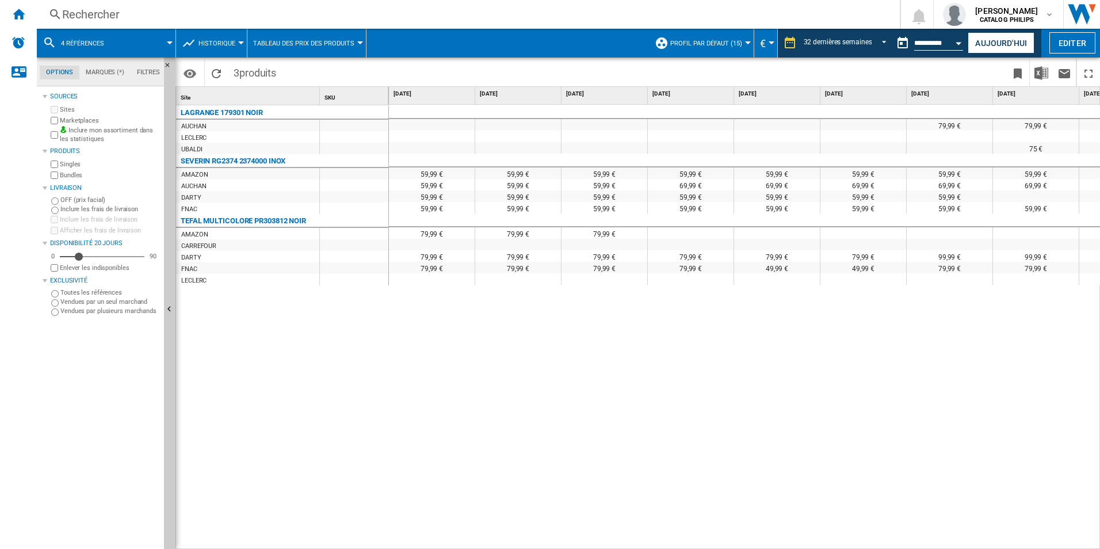
click at [46, 47] on md-icon at bounding box center [50, 43] width 14 height 14
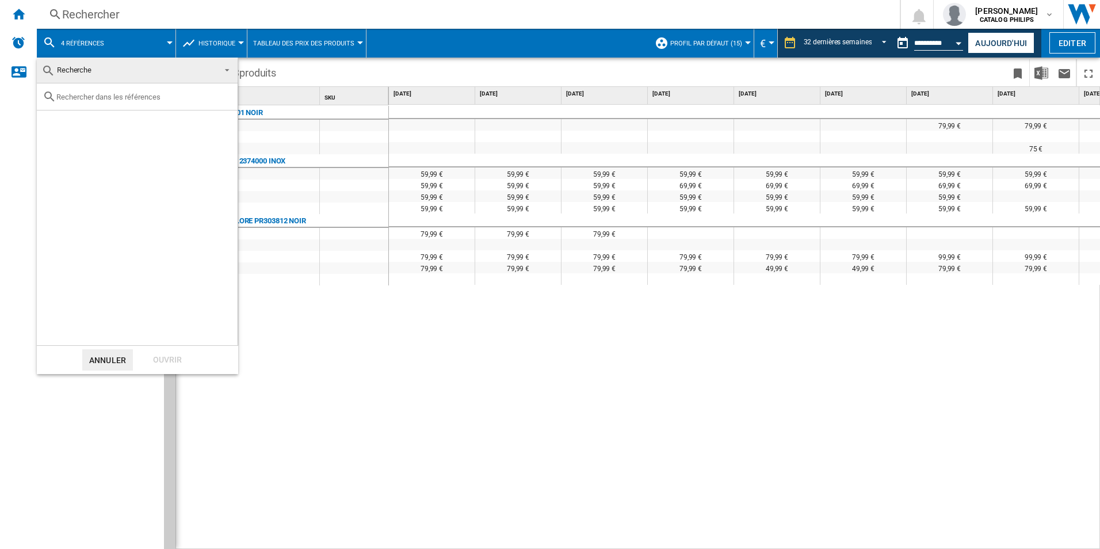
click at [52, 101] on md-icon at bounding box center [50, 97] width 14 height 14
click at [54, 94] on md-icon at bounding box center [50, 97] width 14 height 14
click at [75, 94] on input "text" at bounding box center [144, 97] width 176 height 9
type input "R"
drag, startPoint x: 378, startPoint y: 491, endPoint x: 351, endPoint y: 484, distance: 28.1
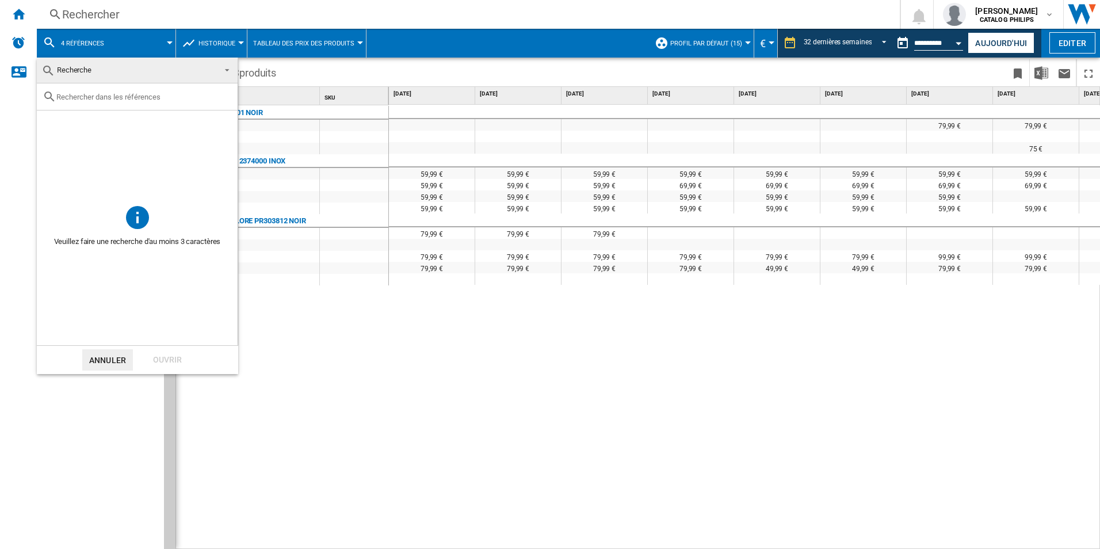
click at [379, 490] on md-backdrop at bounding box center [550, 274] width 1100 height 549
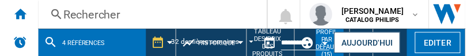
scroll to position [0, 1881]
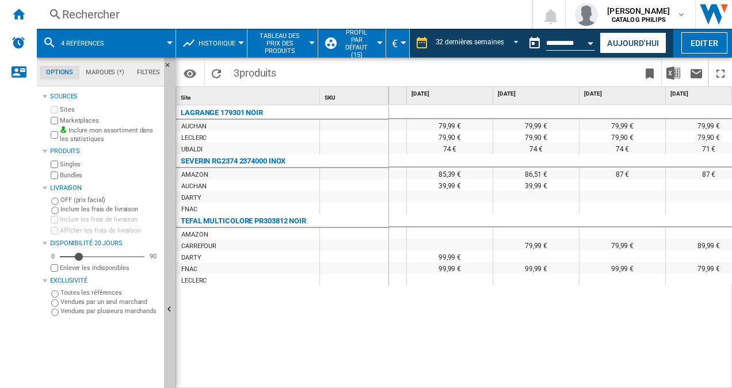
click at [216, 44] on span "Historique" at bounding box center [217, 43] width 37 height 7
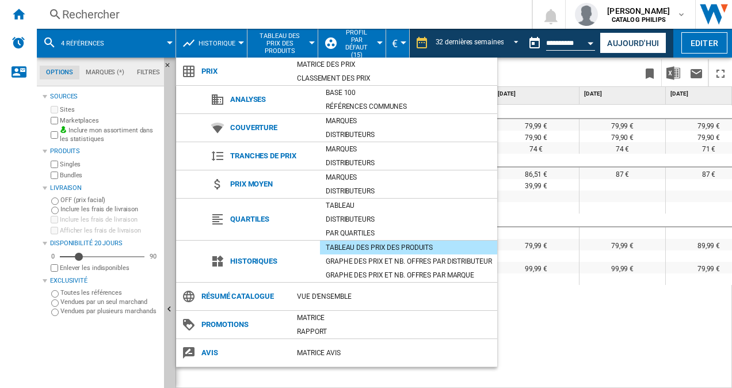
click at [216, 44] on md-backdrop at bounding box center [366, 194] width 732 height 388
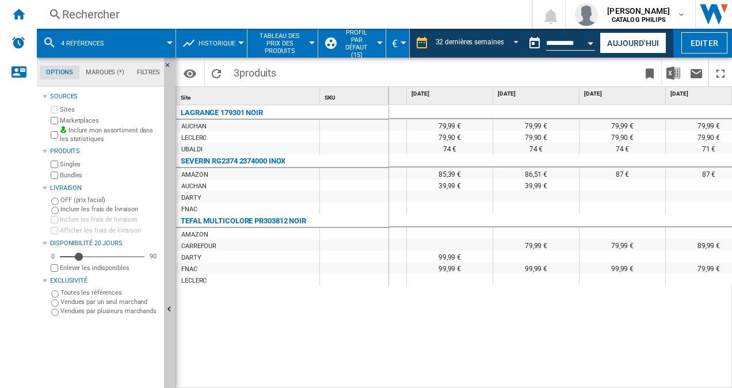
click at [85, 43] on span "4 références" at bounding box center [82, 43] width 43 height 7
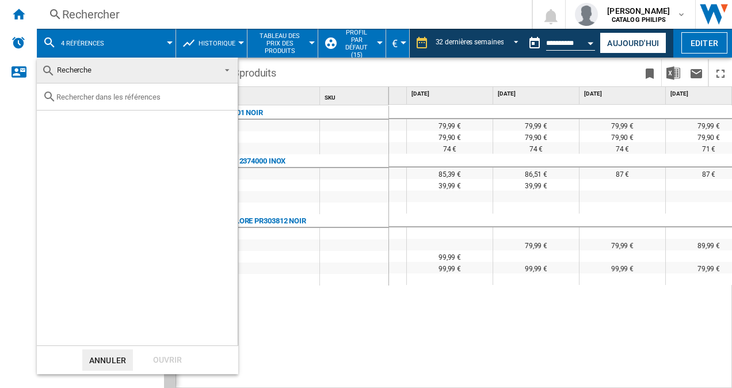
click at [104, 96] on input "text" at bounding box center [144, 97] width 176 height 9
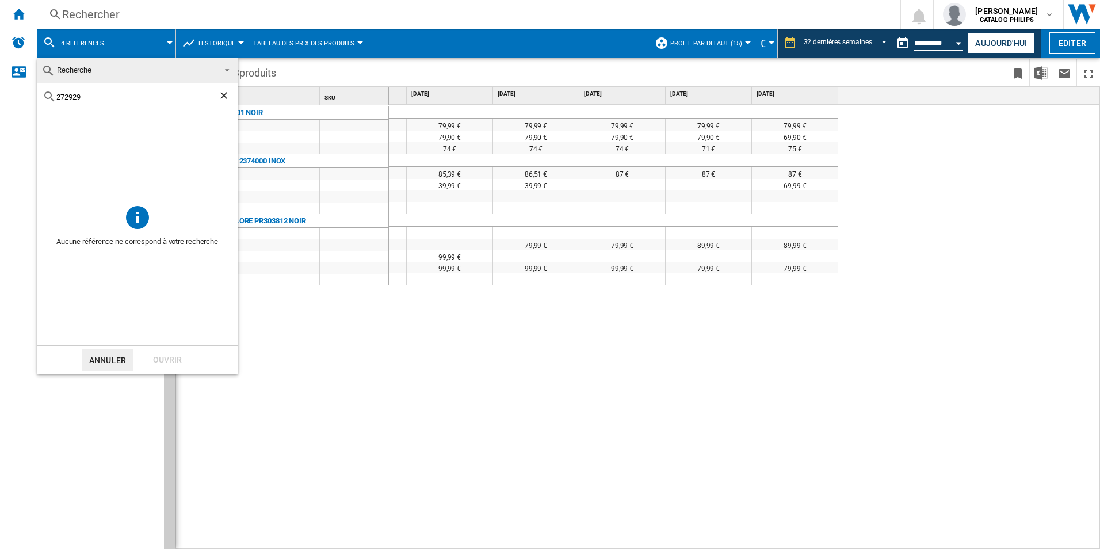
type input "272929"
drag, startPoint x: 79, startPoint y: 91, endPoint x: 40, endPoint y: 91, distance: 39.1
click at [40, 91] on div "272929" at bounding box center [137, 96] width 201 height 27
drag, startPoint x: 64, startPoint y: 95, endPoint x: 6, endPoint y: 86, distance: 59.3
click at [6, 86] on body "In order to access Insight, please log out and log in again OK NEW Rechercher R…" at bounding box center [550, 274] width 1100 height 549
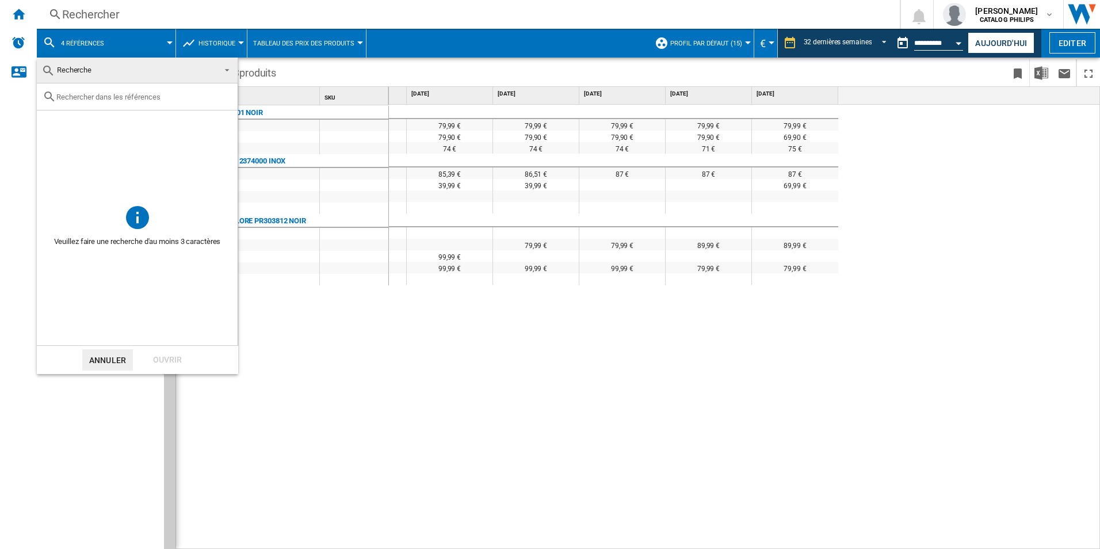
click at [159, 98] on input "text" at bounding box center [144, 97] width 176 height 9
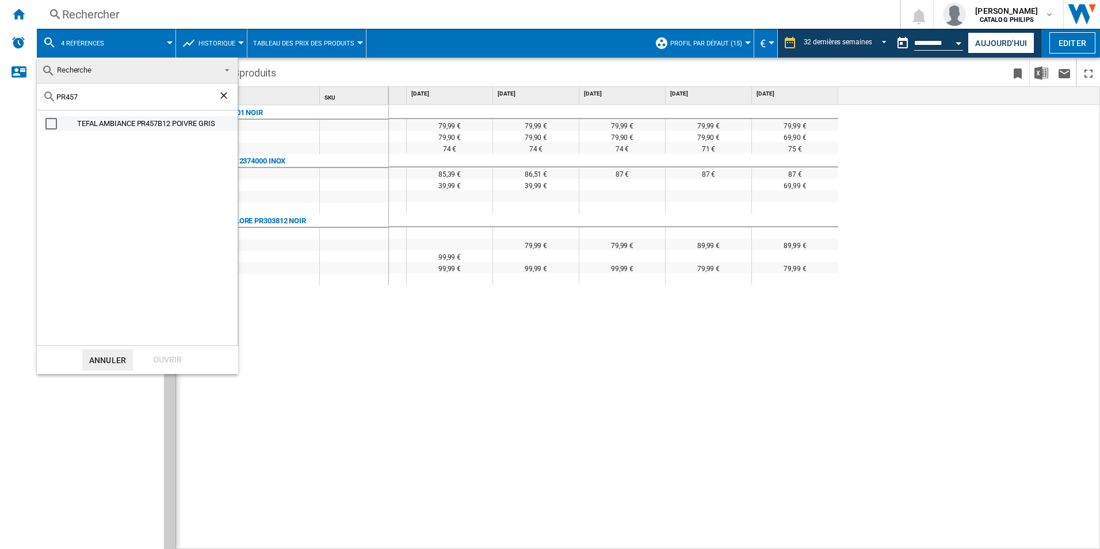
type input "PR457"
click at [46, 125] on div "Select" at bounding box center [51, 124] width 12 height 12
click at [152, 358] on div "Ouvrir" at bounding box center [167, 359] width 51 height 21
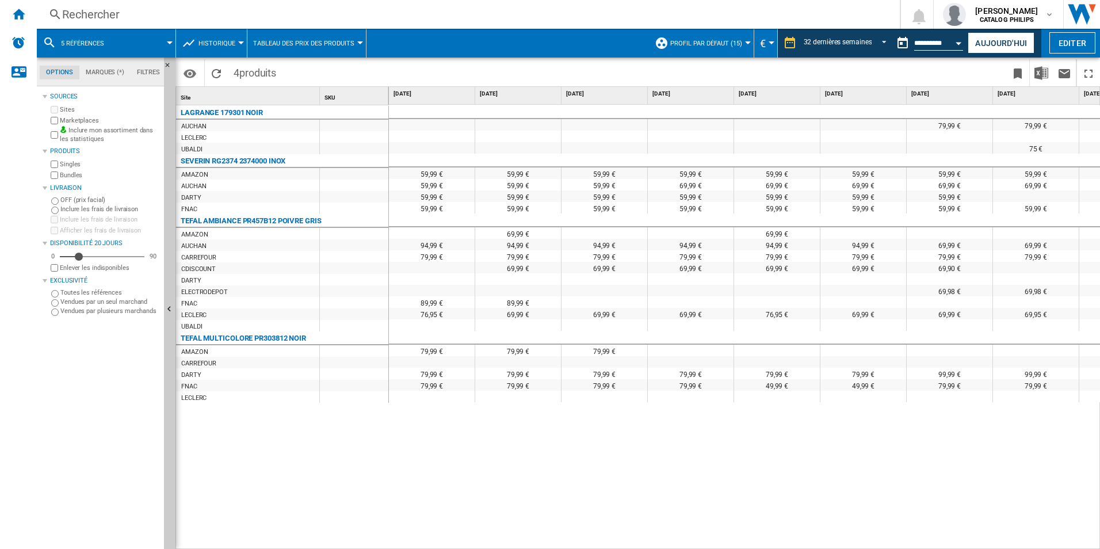
click at [158, 40] on span at bounding box center [144, 43] width 49 height 29
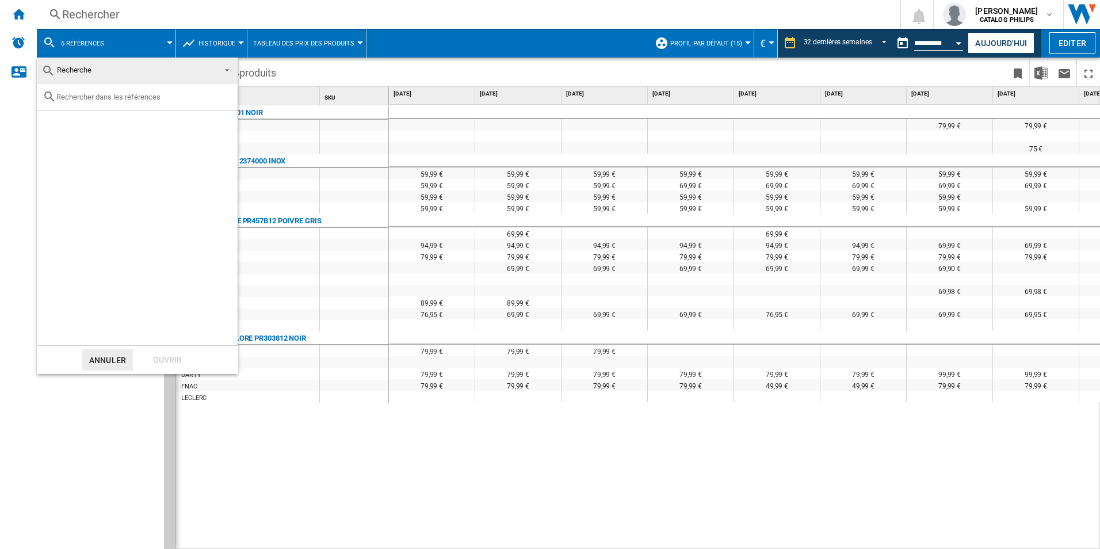
click at [108, 94] on input "text" at bounding box center [144, 97] width 176 height 9
click at [62, 97] on input "P457B12" at bounding box center [137, 97] width 162 height 9
click at [105, 98] on input "PR457B12" at bounding box center [137, 97] width 162 height 9
type input "PR457B12"
click at [57, 121] on md-checkbox "Select" at bounding box center [53, 124] width 17 height 12
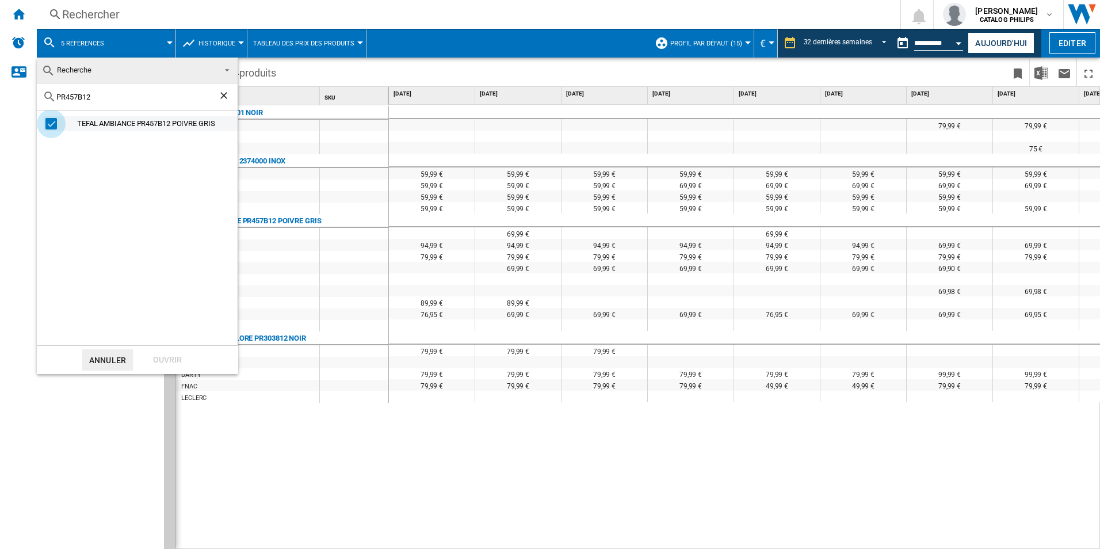
click at [54, 124] on div "Select" at bounding box center [51, 124] width 12 height 12
click at [51, 121] on div "Select" at bounding box center [51, 124] width 12 height 12
click at [56, 124] on div "Select" at bounding box center [51, 124] width 12 height 12
click at [173, 356] on div "Ouvrir" at bounding box center [167, 359] width 51 height 21
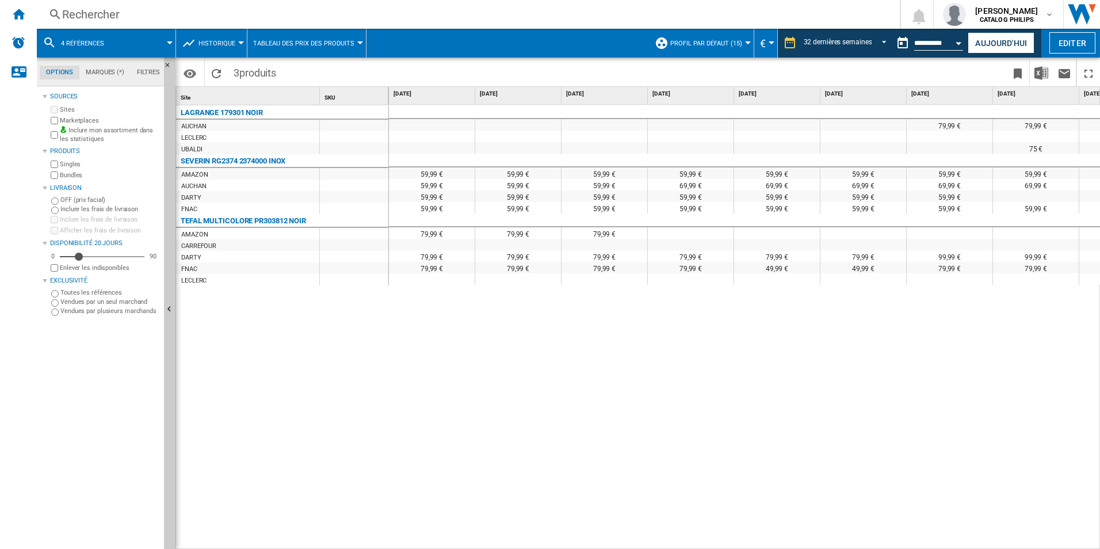
click at [161, 36] on span at bounding box center [144, 43] width 49 height 29
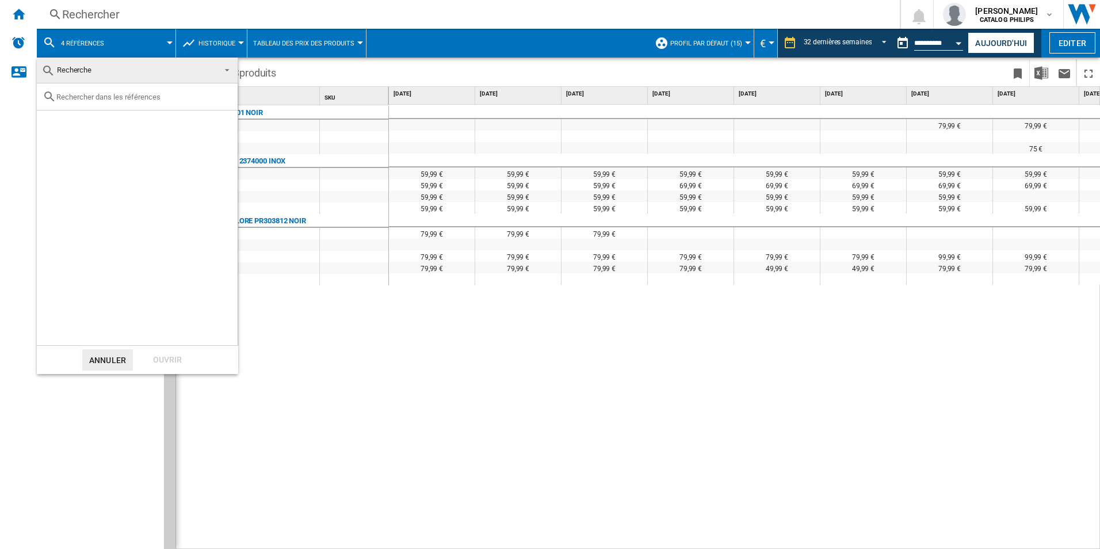
click at [119, 98] on input "text" at bounding box center [144, 97] width 176 height 9
type input "PR457"
click at [169, 356] on div "Ouvrir" at bounding box center [167, 359] width 51 height 21
click at [49, 122] on div "Select" at bounding box center [51, 124] width 12 height 12
click at [51, 124] on div "Select" at bounding box center [51, 124] width 12 height 12
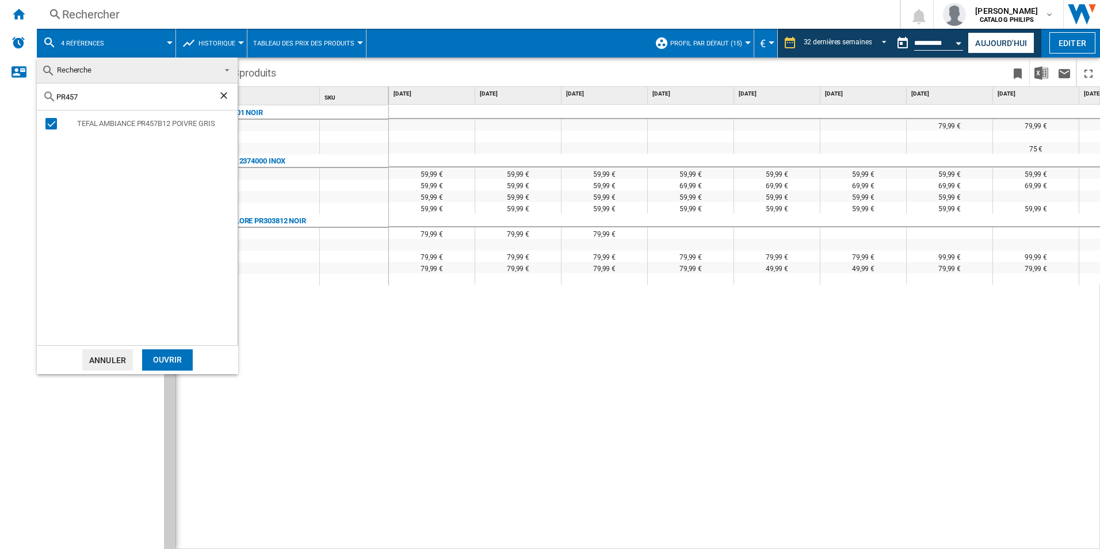
click at [177, 363] on div "Ouvrir" at bounding box center [167, 359] width 51 height 21
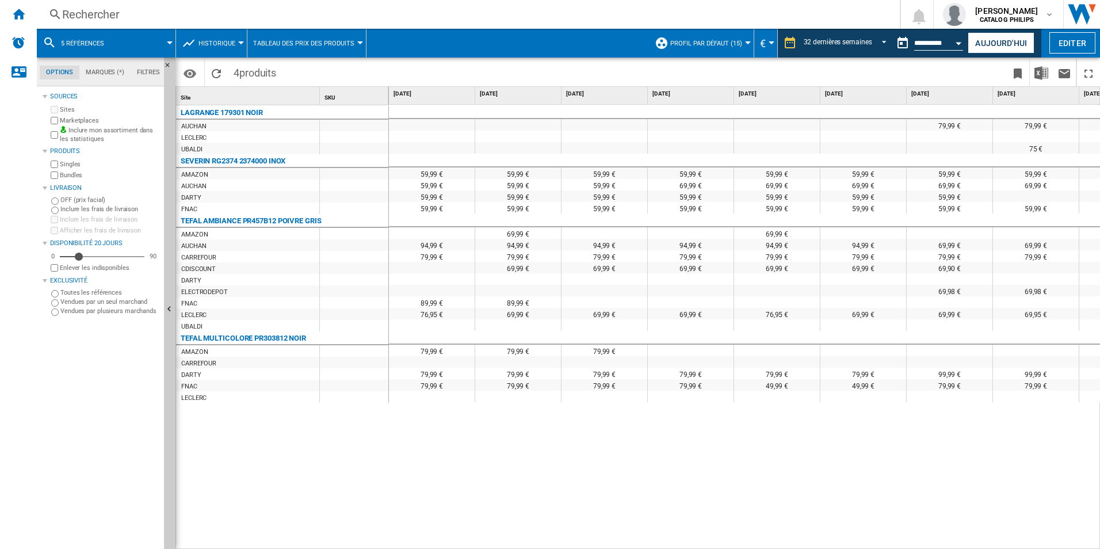
click at [168, 43] on div at bounding box center [170, 42] width 6 height 3
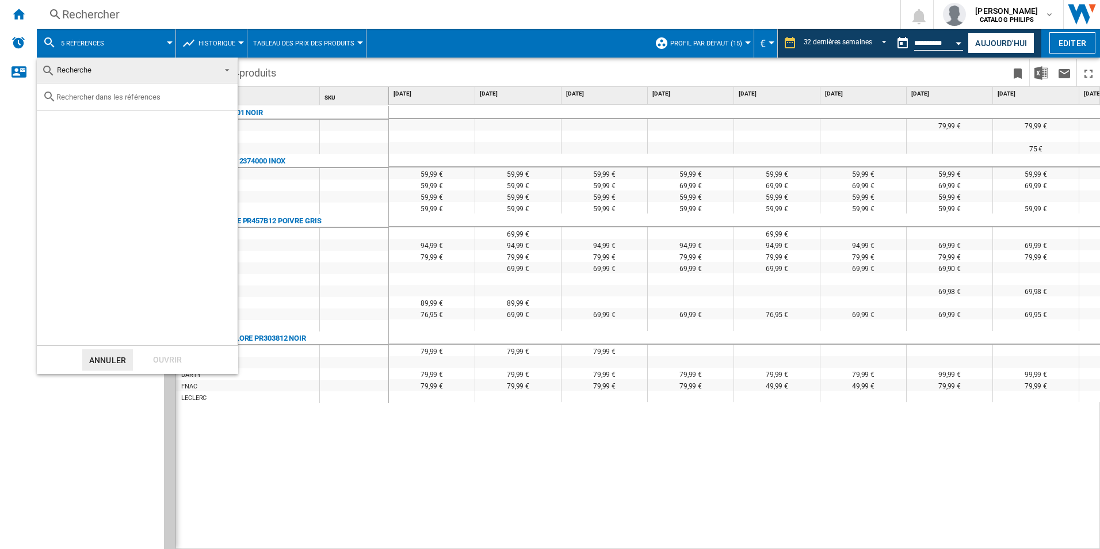
click at [101, 97] on input "text" at bounding box center [144, 97] width 176 height 9
type input "RE45A812"
click at [49, 123] on div "Select" at bounding box center [51, 124] width 12 height 12
click at [159, 363] on div "Ouvrir" at bounding box center [167, 359] width 51 height 21
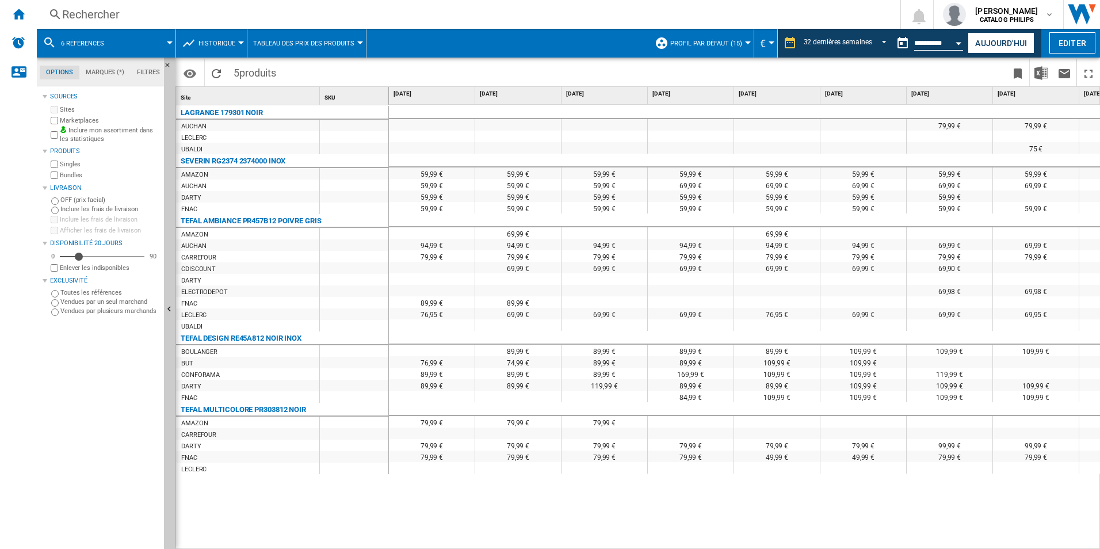
click at [146, 44] on span at bounding box center [144, 43] width 49 height 29
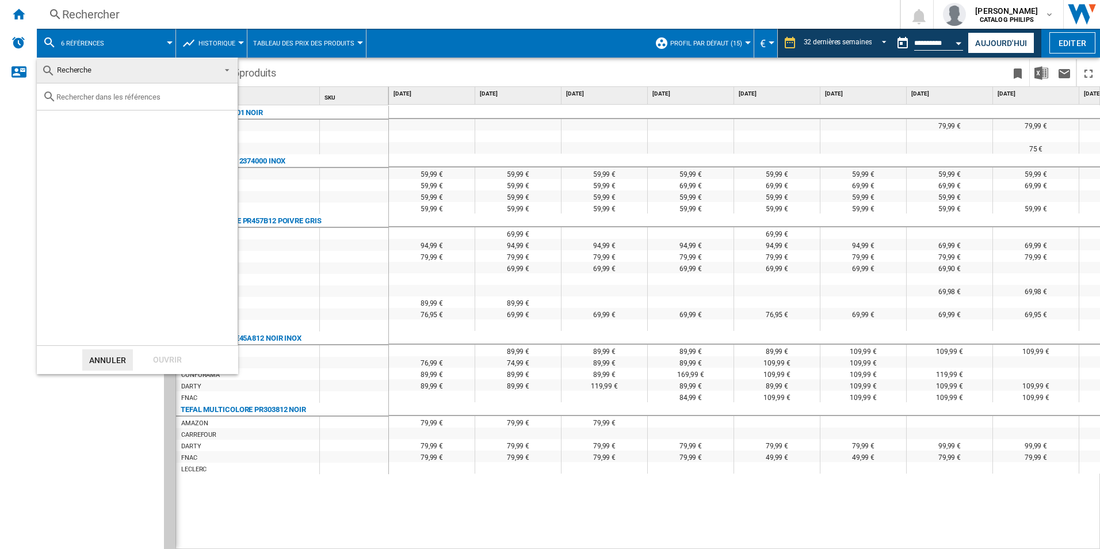
click at [128, 96] on input "text" at bounding box center [144, 97] width 176 height 9
type input "RE4588"
click at [54, 121] on div "Select" at bounding box center [51, 124] width 12 height 12
click at [167, 363] on div "Ouvrir" at bounding box center [167, 359] width 51 height 21
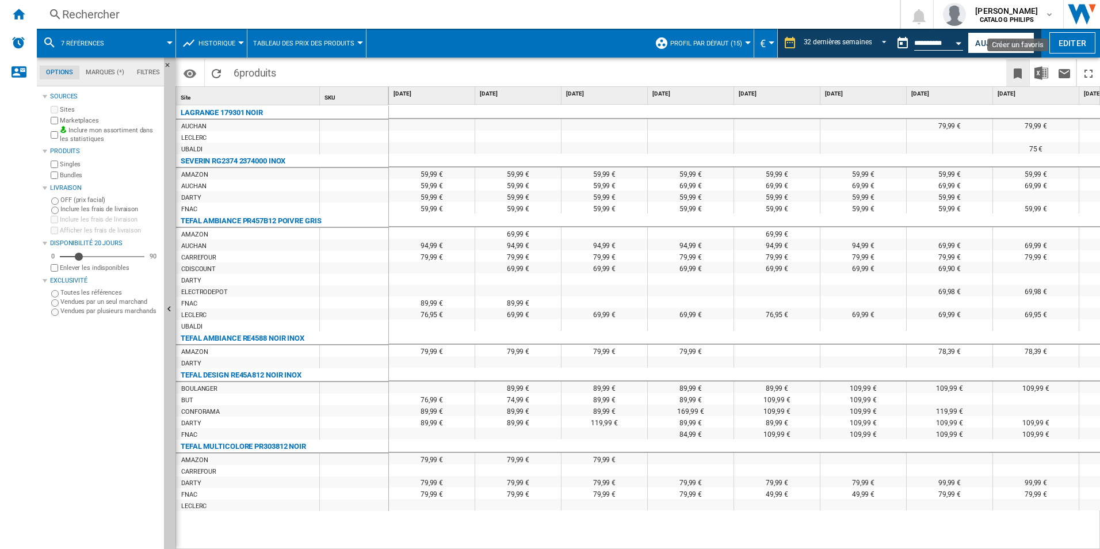
click at [1016, 73] on ng-md-icon "Créer un favoris" at bounding box center [1018, 74] width 14 height 14
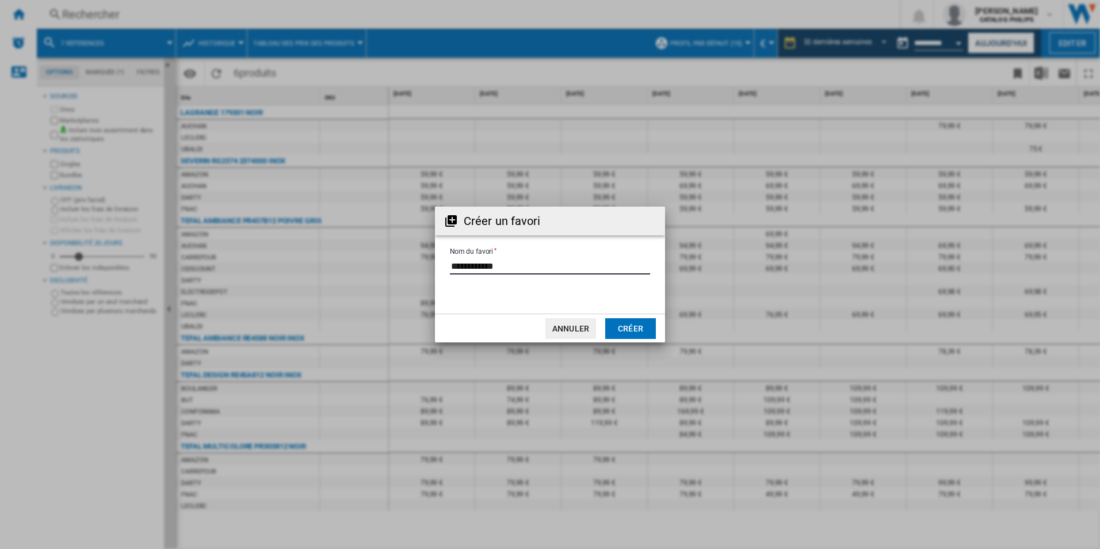
click at [505, 264] on input "Nom du favori" at bounding box center [550, 265] width 200 height 17
drag, startPoint x: 514, startPoint y: 268, endPoint x: 398, endPoint y: 249, distance: 117.1
click at [405, 250] on div "Créer un favori Nom du favori Annuler Créer" at bounding box center [550, 274] width 1100 height 549
type input "********"
click at [626, 338] on button "Créer" at bounding box center [630, 328] width 51 height 21
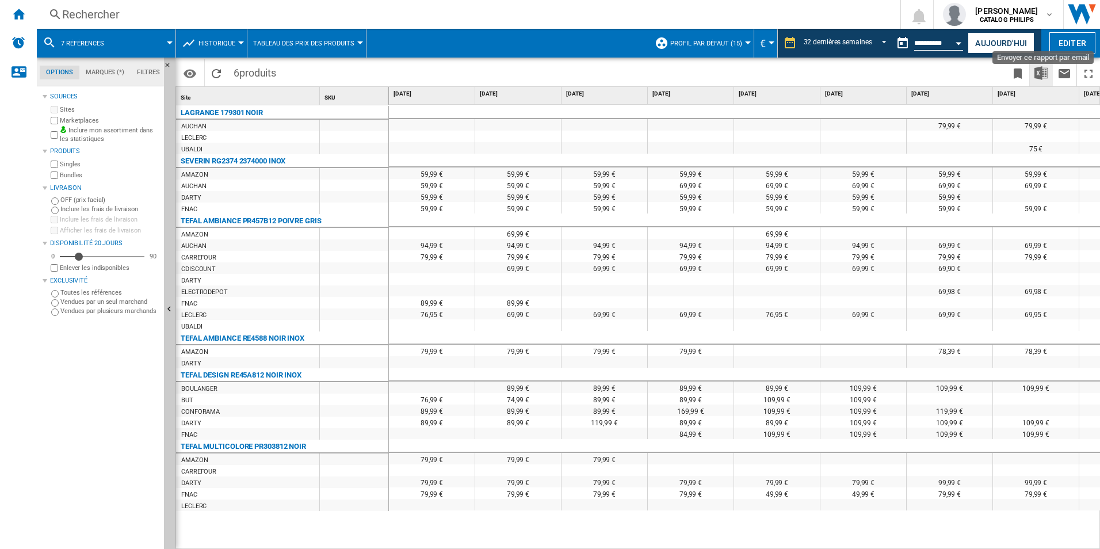
click at [1048, 75] on img "Télécharger au format Excel" at bounding box center [1042, 73] width 14 height 14
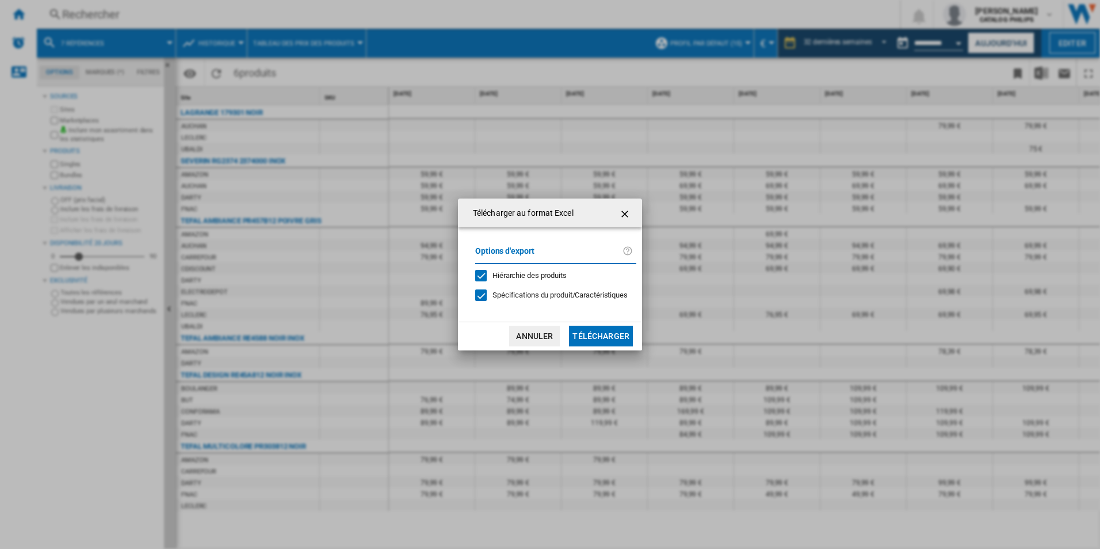
click at [605, 342] on button "Télécharger" at bounding box center [601, 336] width 64 height 21
